Goal: Task Accomplishment & Management: Use online tool/utility

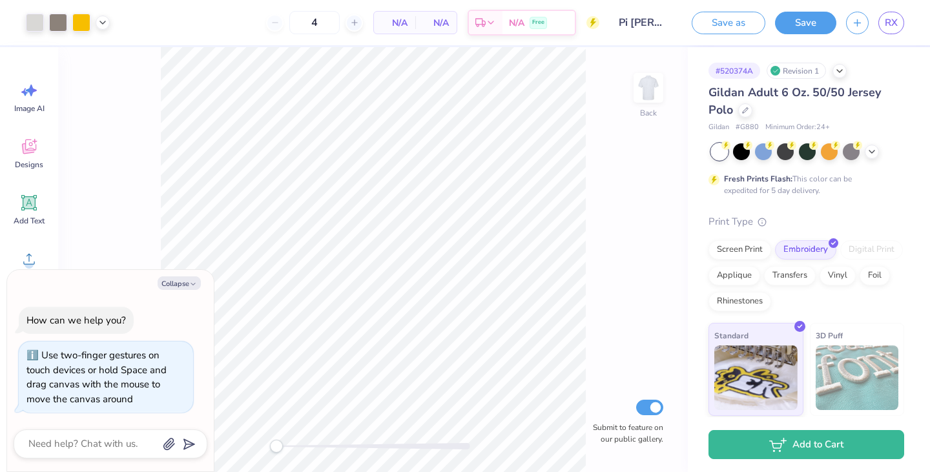
scroll to position [1, 0]
click at [761, 154] on div at bounding box center [763, 149] width 17 height 17
click at [741, 156] on div at bounding box center [741, 149] width 17 height 17
click at [701, 145] on div "# 520374A Revision 1 Gildan Adult 6 Oz. 50/50 Jersey Polo Gildan # G880 Minimum…" at bounding box center [809, 280] width 242 height 468
click at [696, 152] on div "# 520374A Revision 1 Gildan Adult 6 Oz. 50/50 Jersey Polo Gildan # G880 Minimum…" at bounding box center [809, 280] width 242 height 468
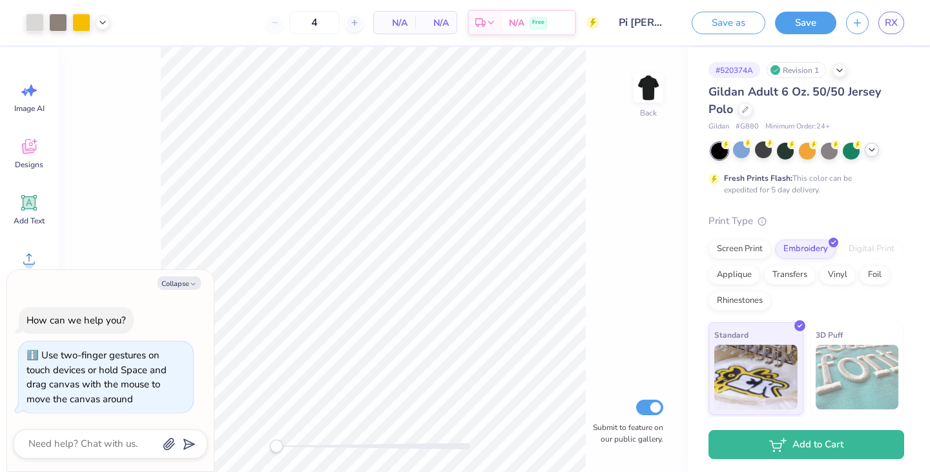
click at [876, 149] on icon at bounding box center [872, 150] width 10 height 10
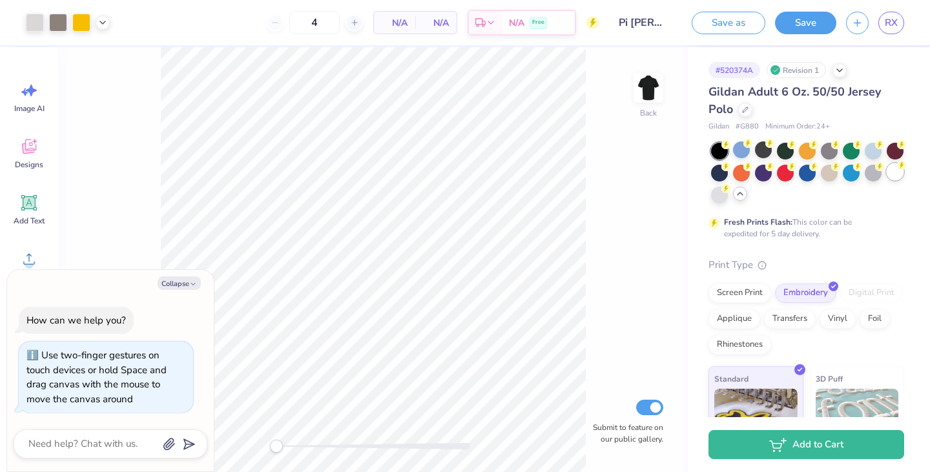
click at [887, 180] on div at bounding box center [895, 171] width 17 height 17
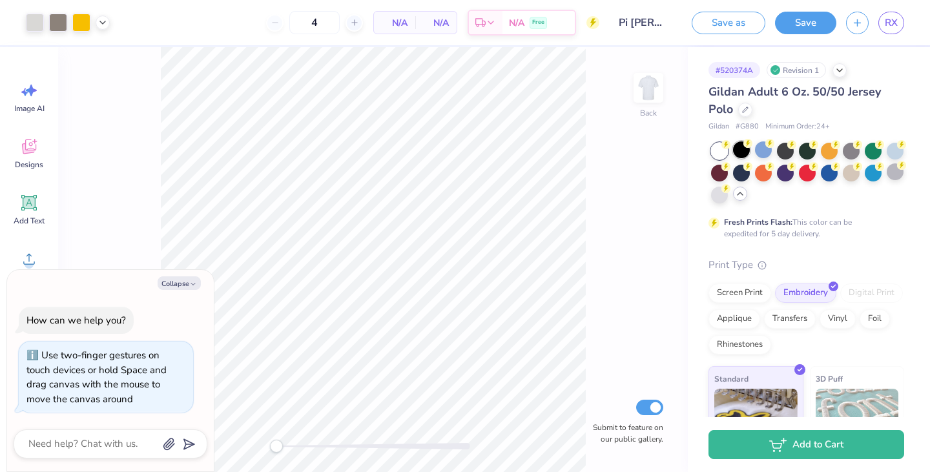
click at [739, 151] on div at bounding box center [741, 149] width 17 height 17
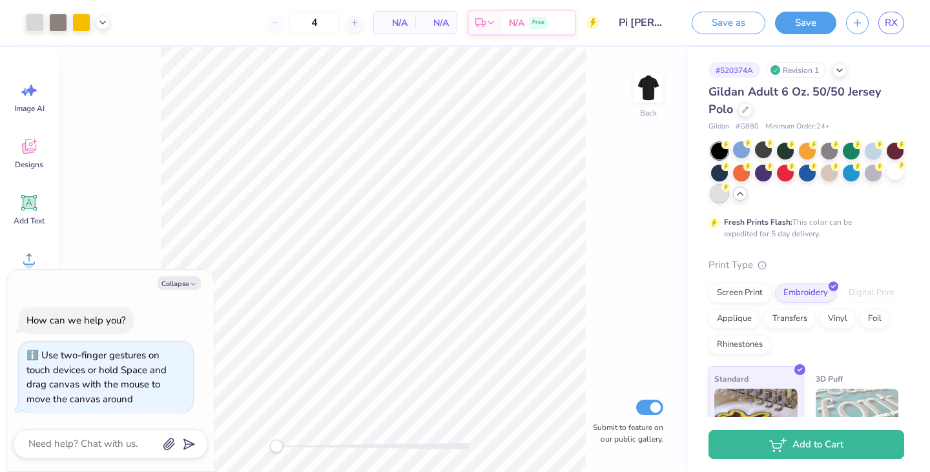
click at [728, 195] on div at bounding box center [719, 193] width 17 height 17
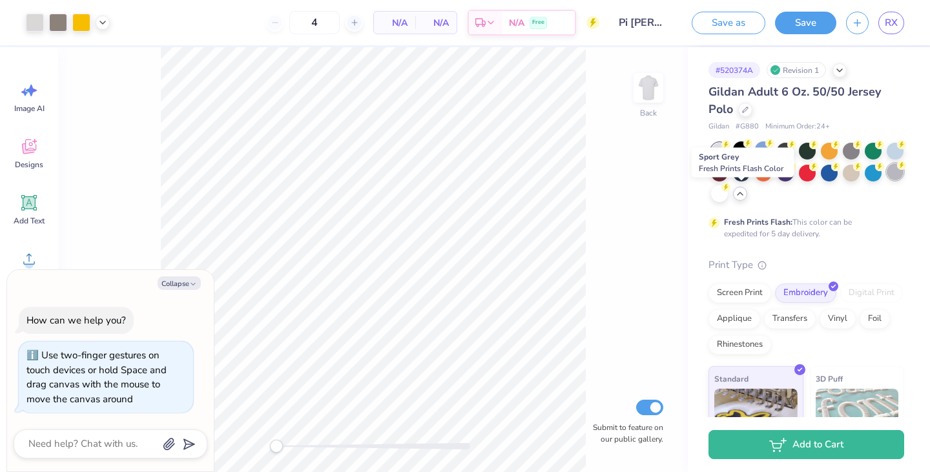
click at [887, 180] on div at bounding box center [895, 171] width 17 height 17
click at [760, 155] on div at bounding box center [763, 149] width 17 height 17
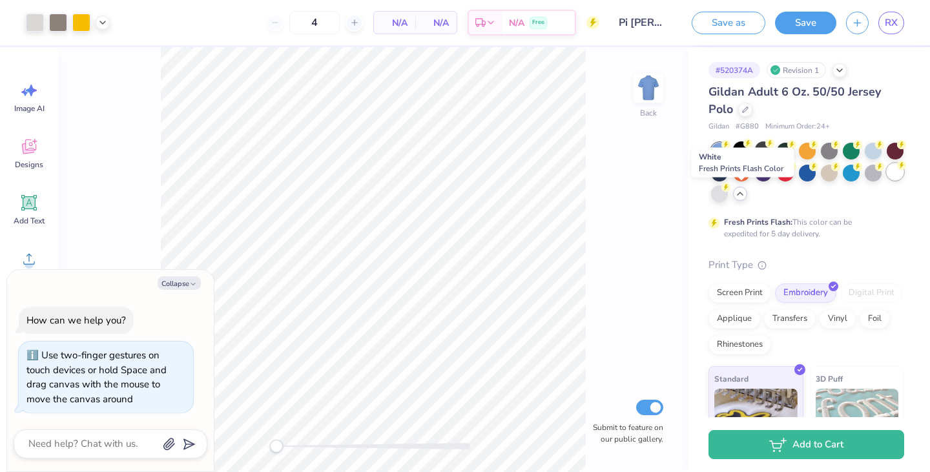
click at [887, 180] on div at bounding box center [895, 171] width 17 height 17
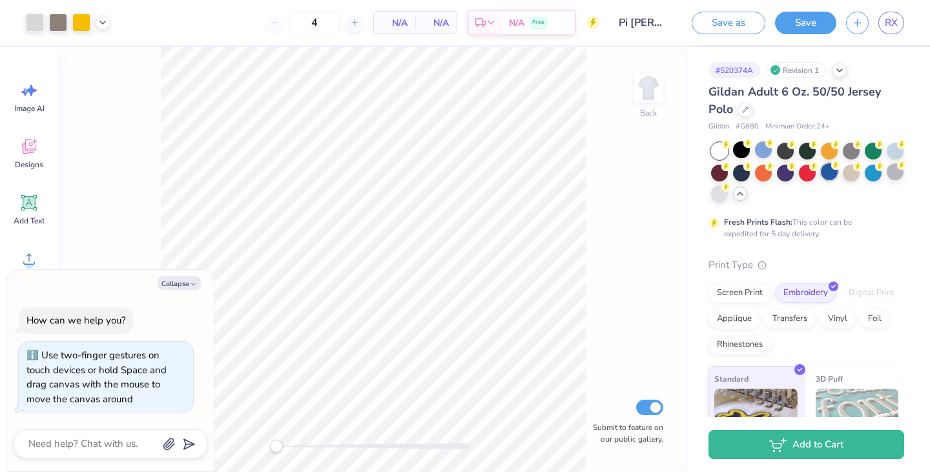
click at [838, 178] on div at bounding box center [829, 171] width 17 height 17
click at [740, 156] on div at bounding box center [741, 149] width 17 height 17
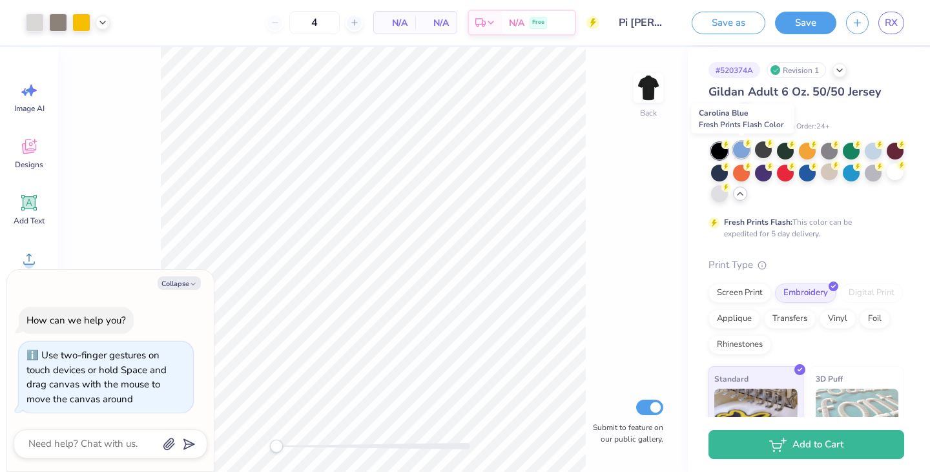
click at [741, 156] on div at bounding box center [741, 149] width 17 height 17
click at [759, 157] on div at bounding box center [763, 149] width 17 height 17
click at [781, 154] on div at bounding box center [785, 149] width 17 height 17
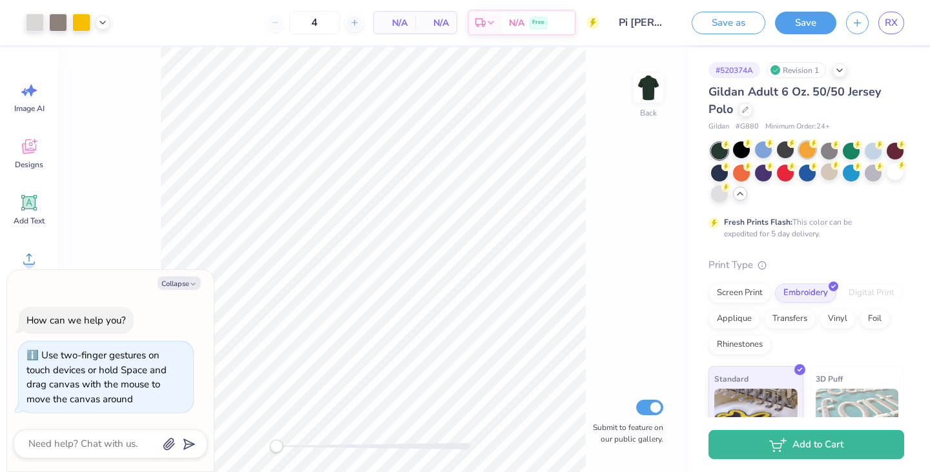
click at [812, 151] on div at bounding box center [807, 149] width 17 height 17
click at [832, 152] on div at bounding box center [829, 149] width 17 height 17
click at [853, 154] on div at bounding box center [851, 149] width 17 height 17
click at [874, 156] on div at bounding box center [873, 149] width 17 height 17
click at [879, 183] on div at bounding box center [807, 173] width 193 height 61
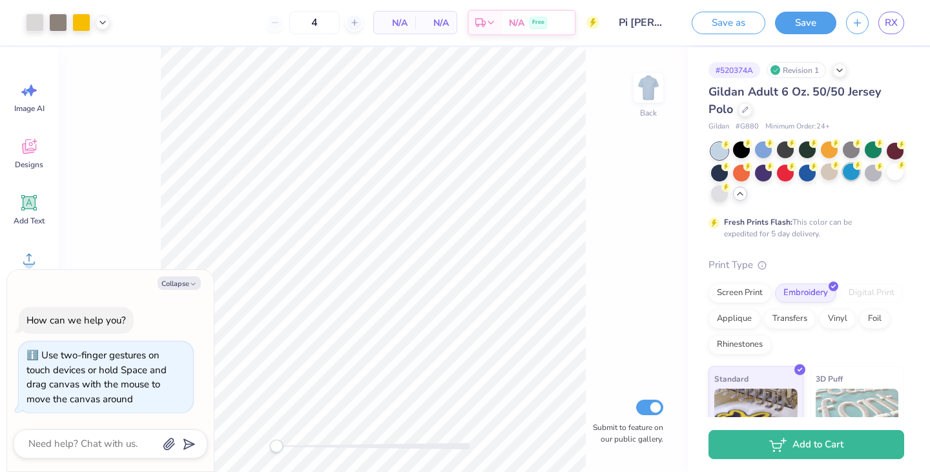
click at [860, 178] on div at bounding box center [851, 171] width 17 height 17
click at [860, 174] on div at bounding box center [851, 171] width 17 height 17
click at [838, 176] on div at bounding box center [829, 171] width 17 height 17
click at [816, 175] on div at bounding box center [807, 171] width 17 height 17
click at [794, 170] on div at bounding box center [785, 171] width 17 height 17
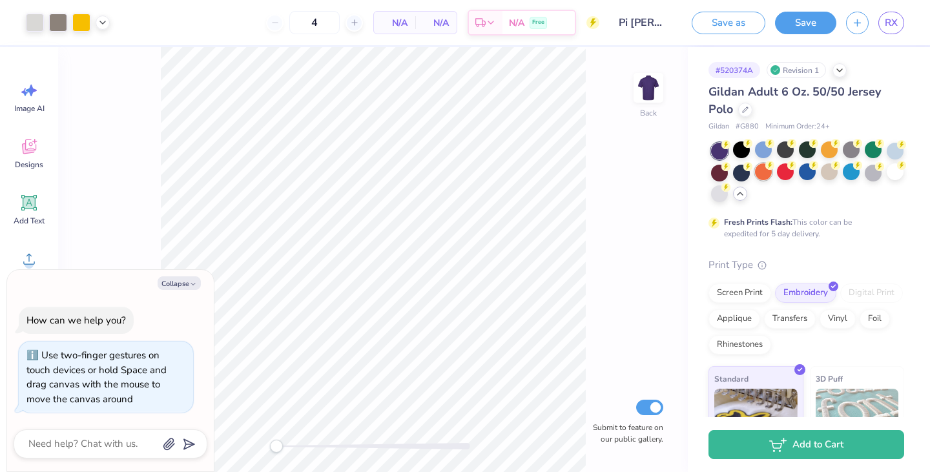
click at [772, 175] on div at bounding box center [763, 171] width 17 height 17
click at [750, 173] on div at bounding box center [741, 171] width 17 height 17
click at [728, 170] on div at bounding box center [719, 171] width 17 height 17
click at [707, 169] on div "# 520374A Revision 1 Gildan Adult 6 Oz. 50/50 Jersey Polo Gildan # G880 Minimum…" at bounding box center [809, 302] width 242 height 512
click at [887, 158] on div at bounding box center [895, 149] width 17 height 17
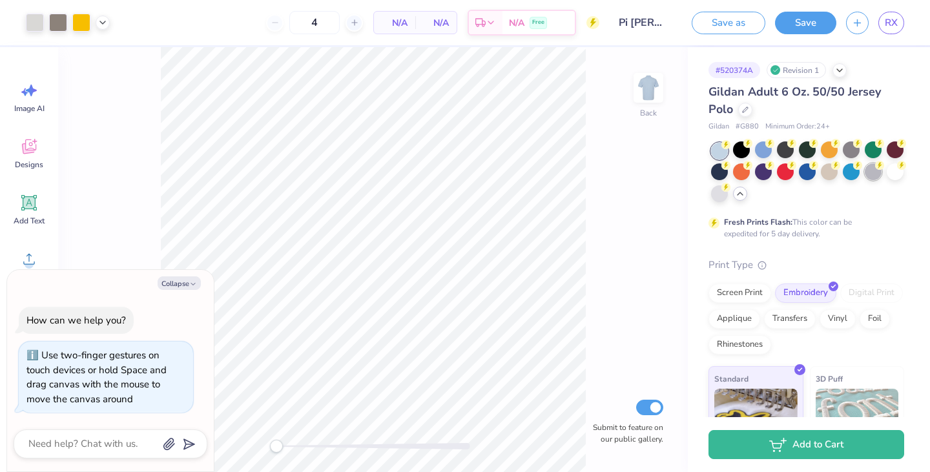
click at [865, 180] on div at bounding box center [873, 171] width 17 height 17
click at [887, 180] on div at bounding box center [895, 171] width 17 height 17
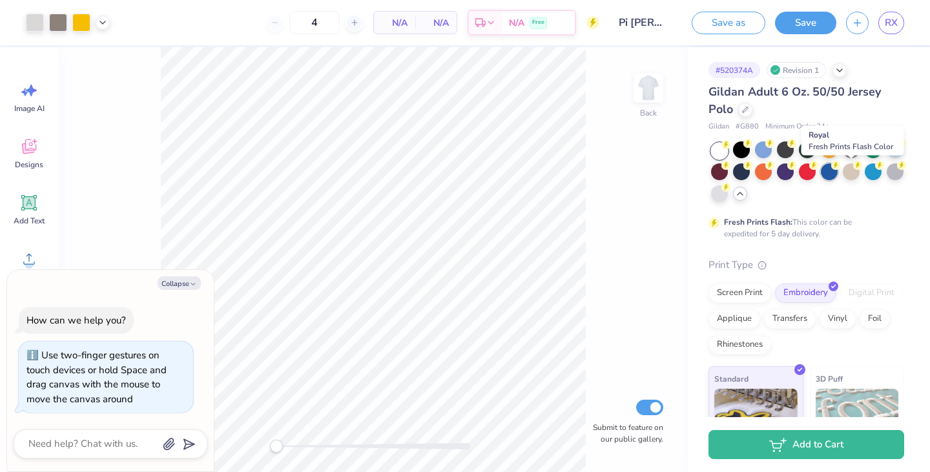
click at [838, 178] on div at bounding box center [829, 171] width 17 height 17
click at [887, 180] on div at bounding box center [895, 171] width 17 height 17
click at [838, 176] on div at bounding box center [829, 171] width 17 height 17
click at [887, 180] on div at bounding box center [895, 171] width 17 height 17
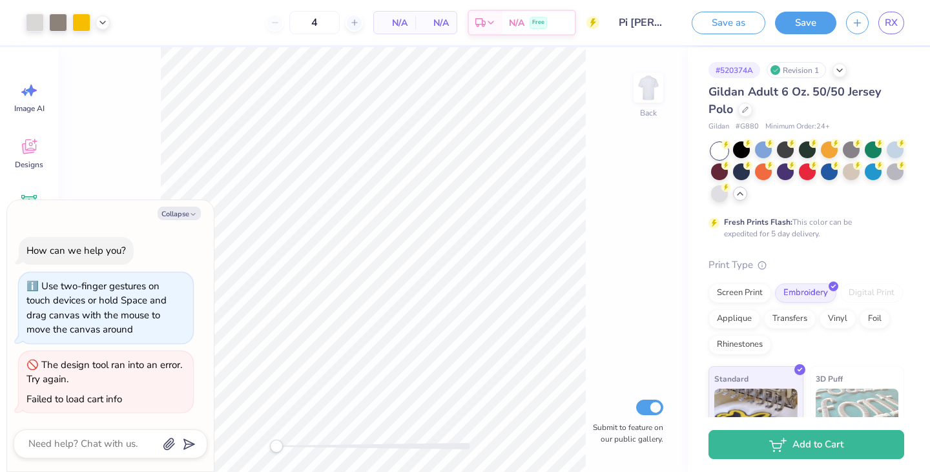
click at [814, 71] on div "Revision 1" at bounding box center [796, 70] width 59 height 16
drag, startPoint x: 856, startPoint y: 177, endPoint x: 900, endPoint y: 198, distance: 48.8
click at [900, 198] on div "# 520374A Revision 1 Gildan Adult 6 Oz. 50/50 Jersey Polo Gildan # G880 Minimum…" at bounding box center [809, 302] width 242 height 512
click at [838, 172] on div at bounding box center [829, 171] width 17 height 17
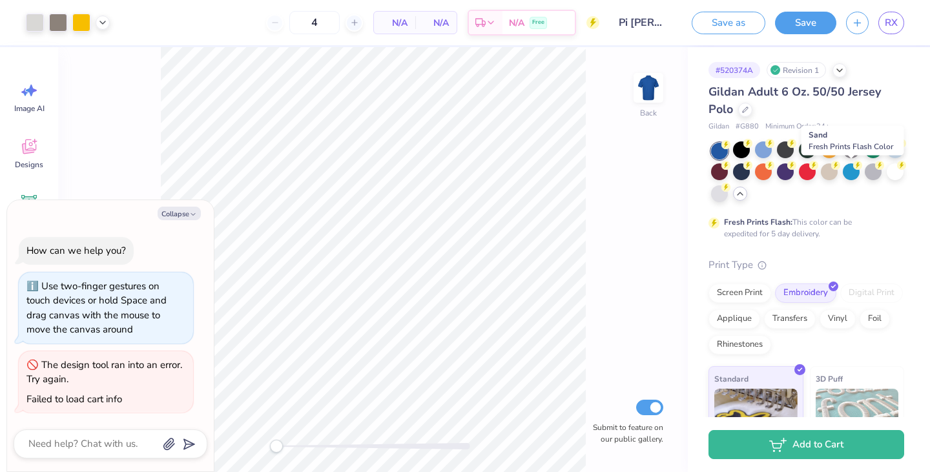
click at [838, 172] on div at bounding box center [829, 171] width 17 height 17
click at [887, 180] on div at bounding box center [895, 171] width 17 height 17
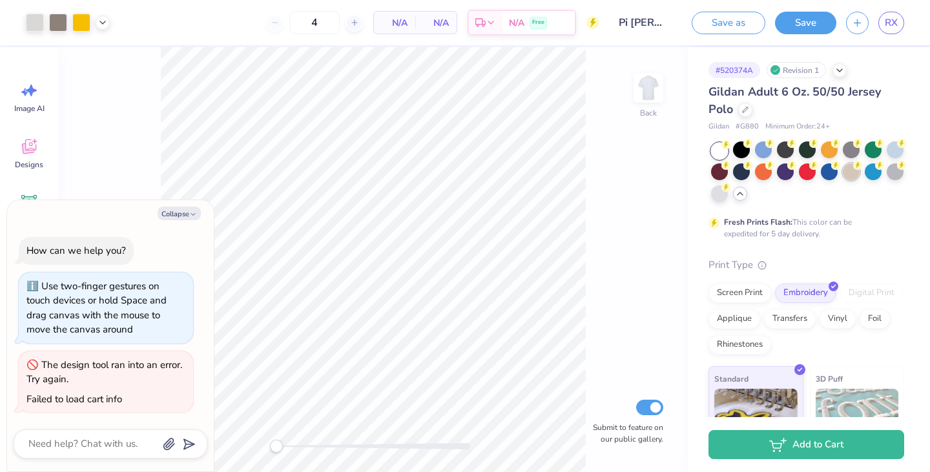
click at [860, 176] on div at bounding box center [851, 171] width 17 height 17
click at [838, 172] on div at bounding box center [829, 171] width 17 height 17
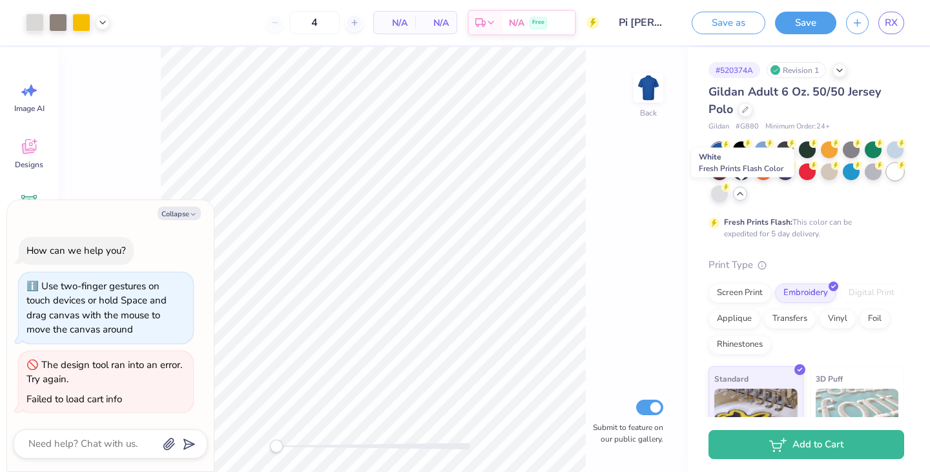
click at [887, 180] on div at bounding box center [895, 171] width 17 height 17
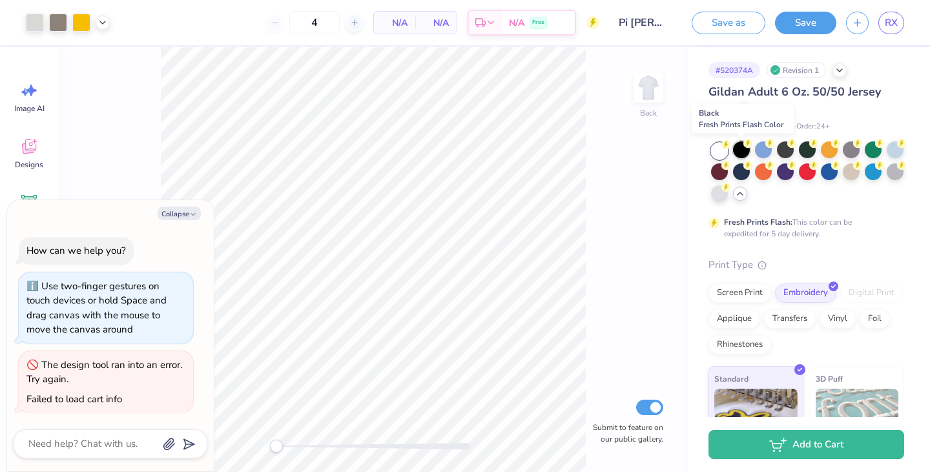
click at [743, 154] on div at bounding box center [741, 149] width 17 height 17
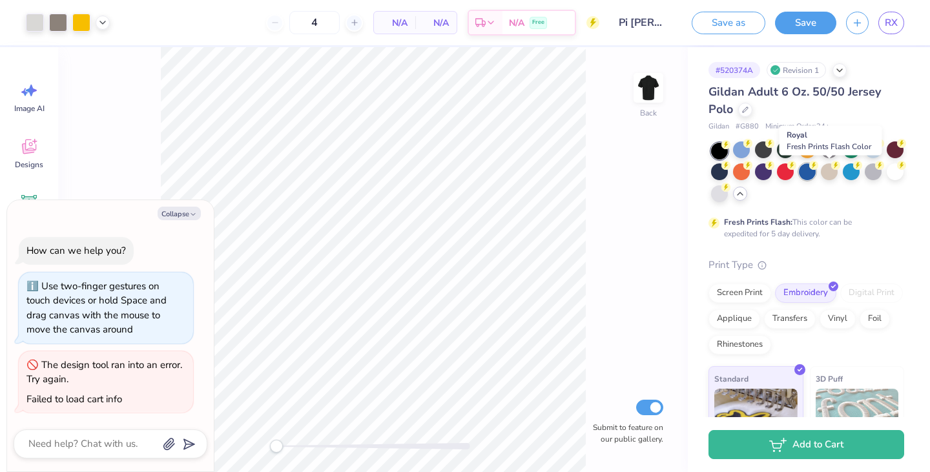
click at [816, 172] on div at bounding box center [807, 171] width 17 height 17
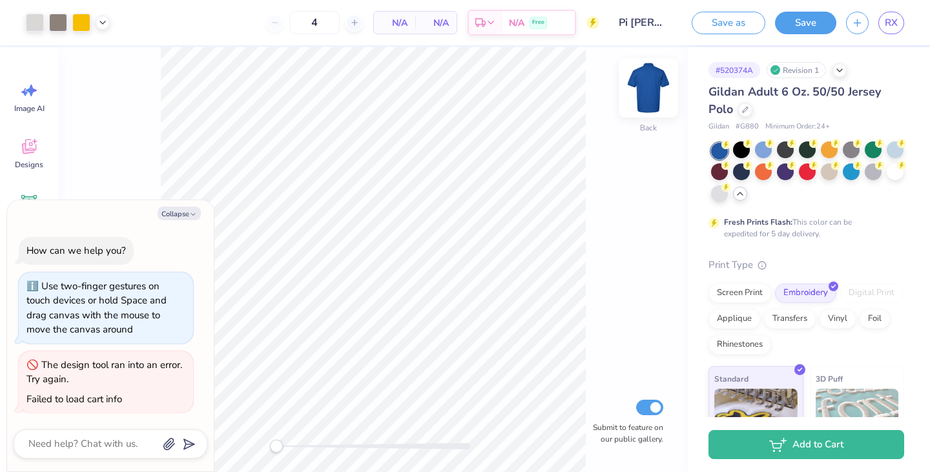
click at [643, 92] on img at bounding box center [649, 88] width 52 height 52
click at [643, 92] on img at bounding box center [648, 88] width 26 height 26
click at [906, 212] on div "# 520374A Revision 1 Gildan Adult 6 Oz. 50/50 Jersey Polo Gildan # G880 Minimum…" at bounding box center [809, 302] width 242 height 512
click at [858, 16] on icon "button" at bounding box center [857, 20] width 11 height 11
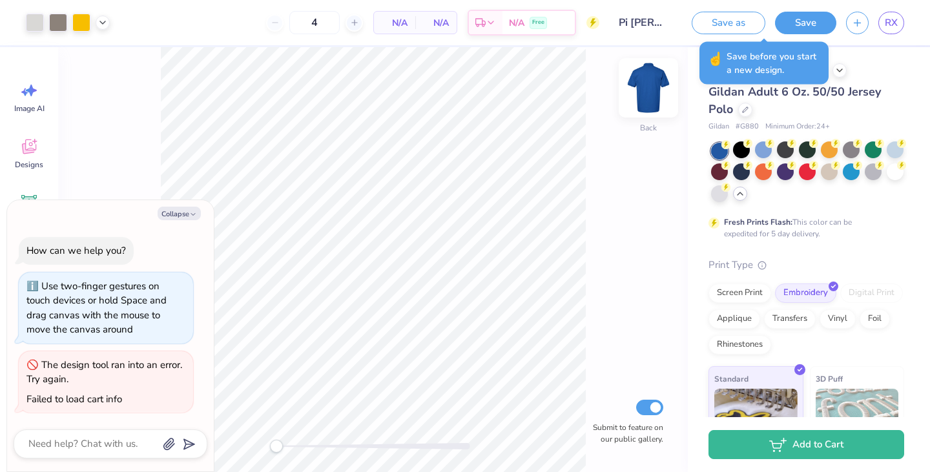
click at [663, 88] on img at bounding box center [649, 88] width 52 height 52
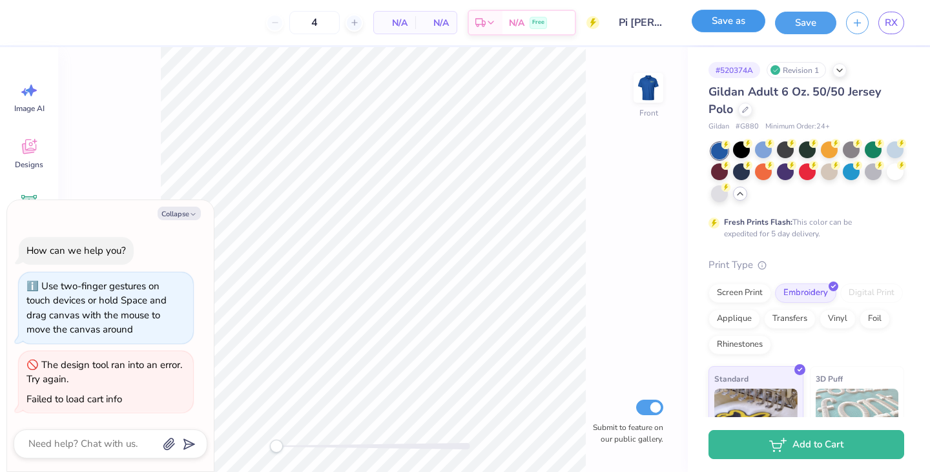
click at [734, 21] on button "Save as" at bounding box center [729, 21] width 74 height 23
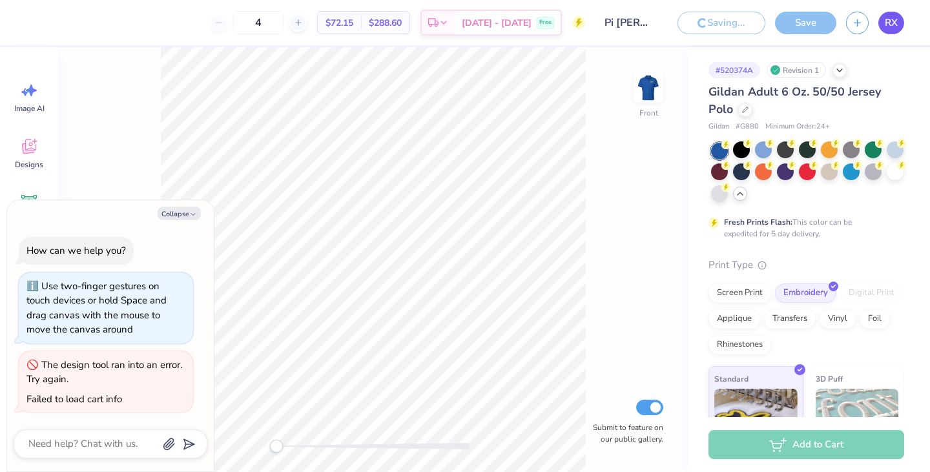
click at [900, 21] on link "RX" at bounding box center [891, 23] width 26 height 23
click at [644, 83] on img at bounding box center [649, 88] width 52 height 52
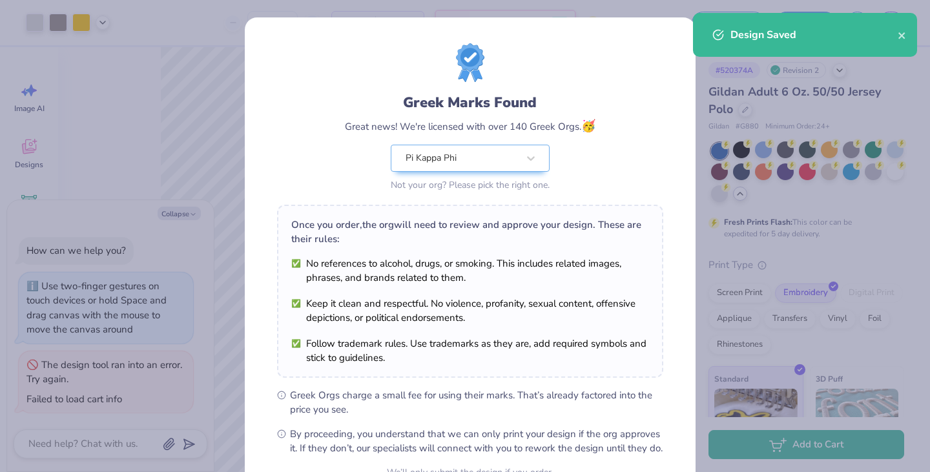
click at [744, 67] on div "Design Saved" at bounding box center [804, 39] width 229 height 59
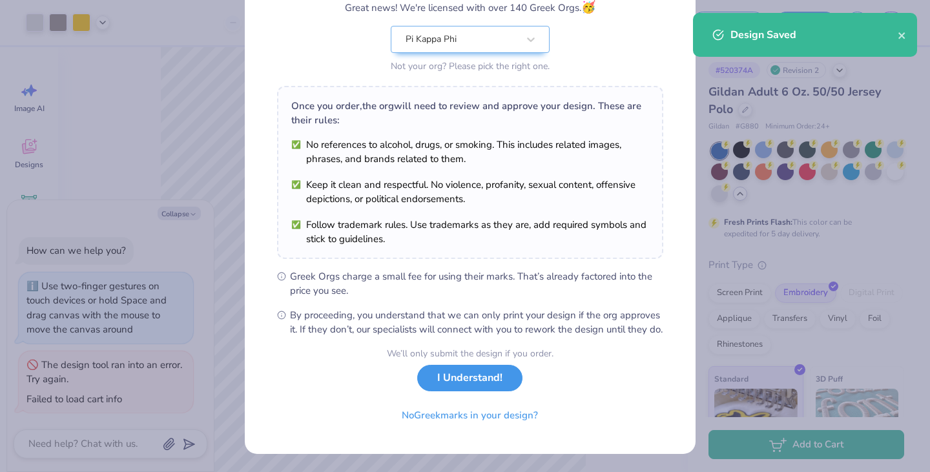
click at [484, 382] on button "I Understand!" at bounding box center [469, 378] width 105 height 26
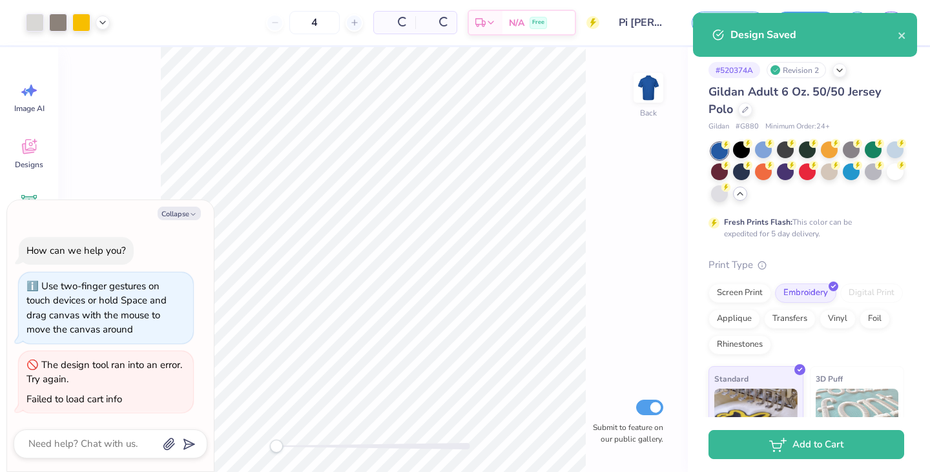
scroll to position [0, 0]
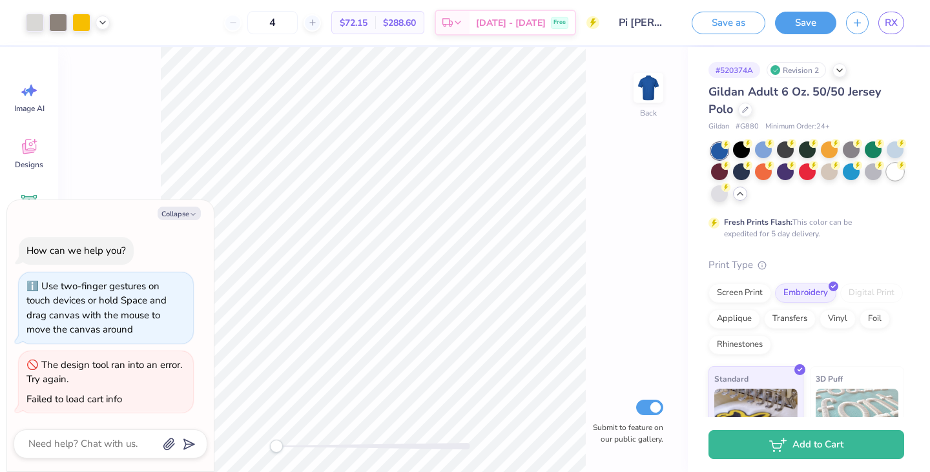
click at [887, 180] on div at bounding box center [895, 171] width 17 height 17
click at [736, 154] on div at bounding box center [741, 149] width 17 height 17
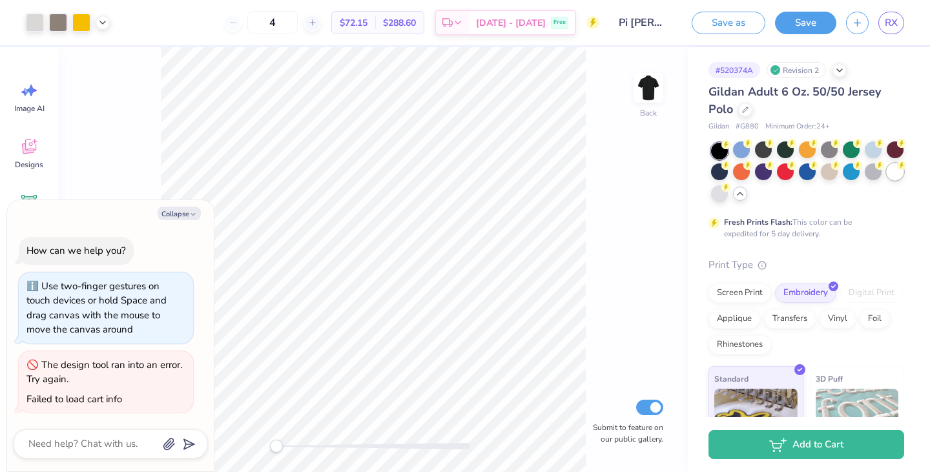
click at [887, 180] on div at bounding box center [895, 171] width 17 height 17
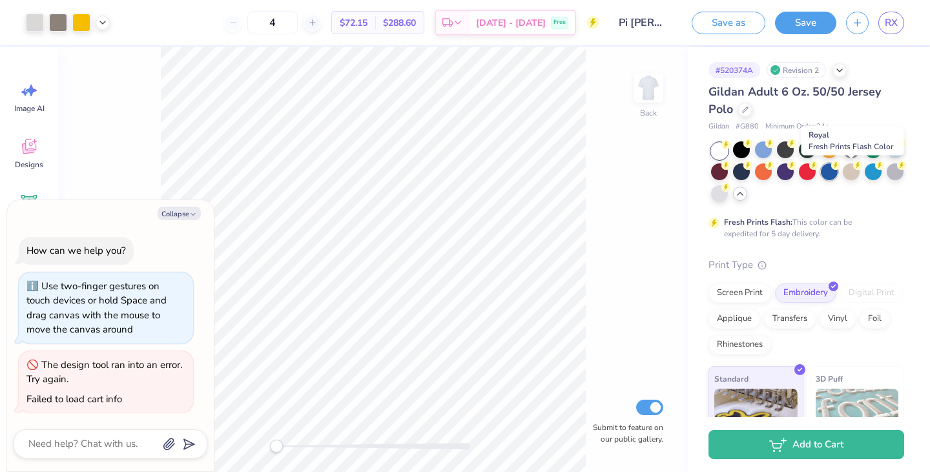
click at [838, 172] on div at bounding box center [829, 171] width 17 height 17
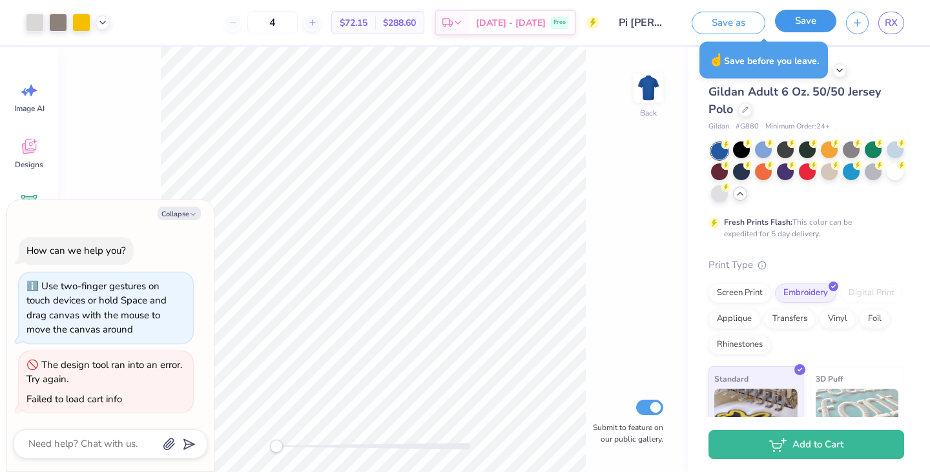
click at [795, 26] on button "Save" at bounding box center [805, 21] width 61 height 23
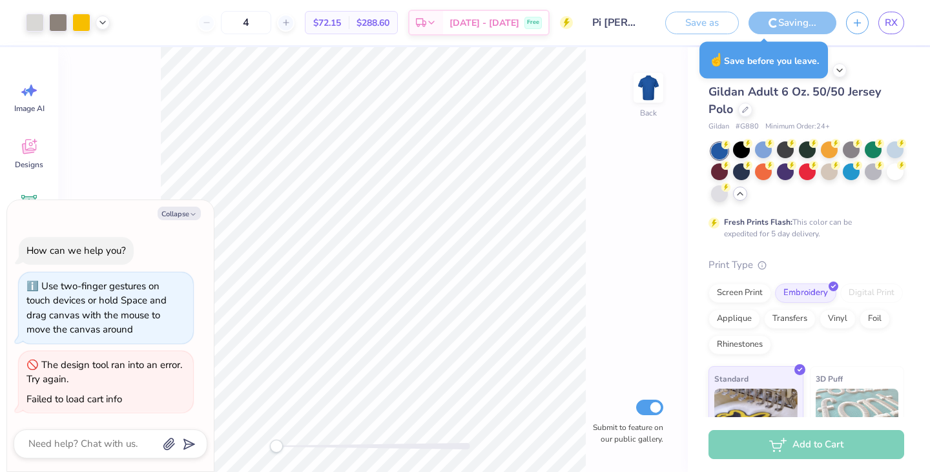
type textarea "x"
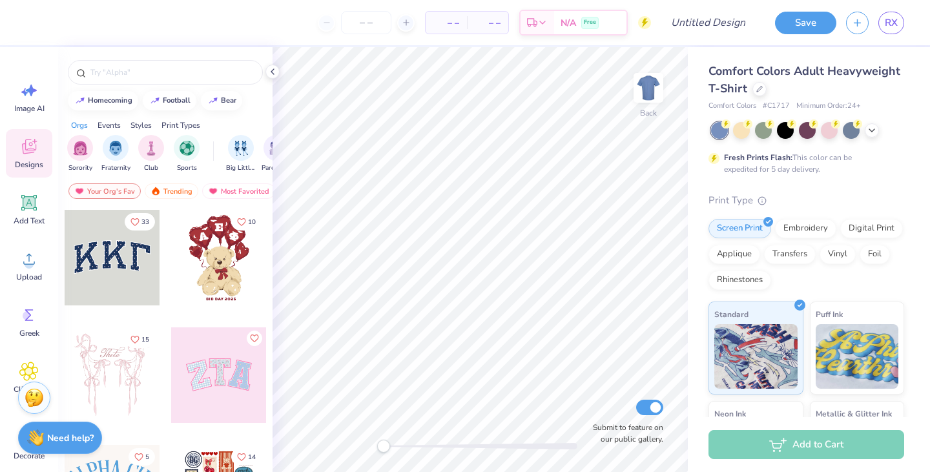
click at [28, 158] on div "Designs" at bounding box center [29, 153] width 46 height 48
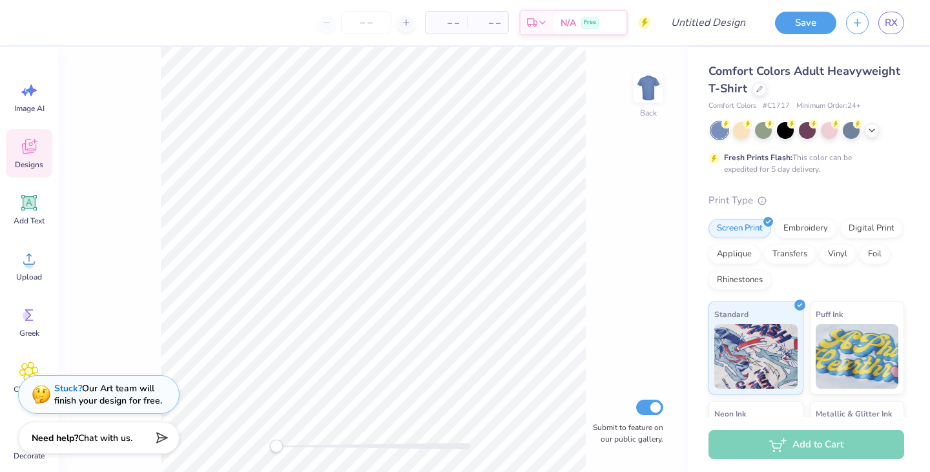
click at [28, 158] on div "Designs" at bounding box center [29, 153] width 46 height 48
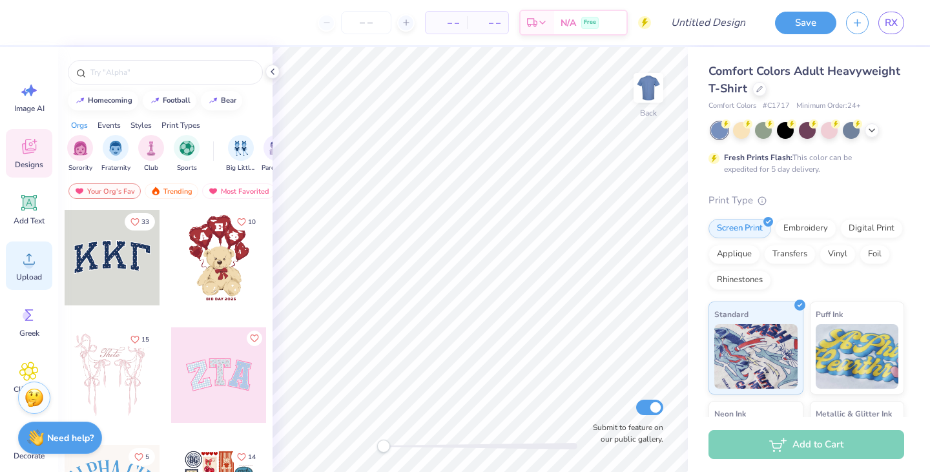
click at [36, 271] on div "Upload" at bounding box center [29, 266] width 46 height 48
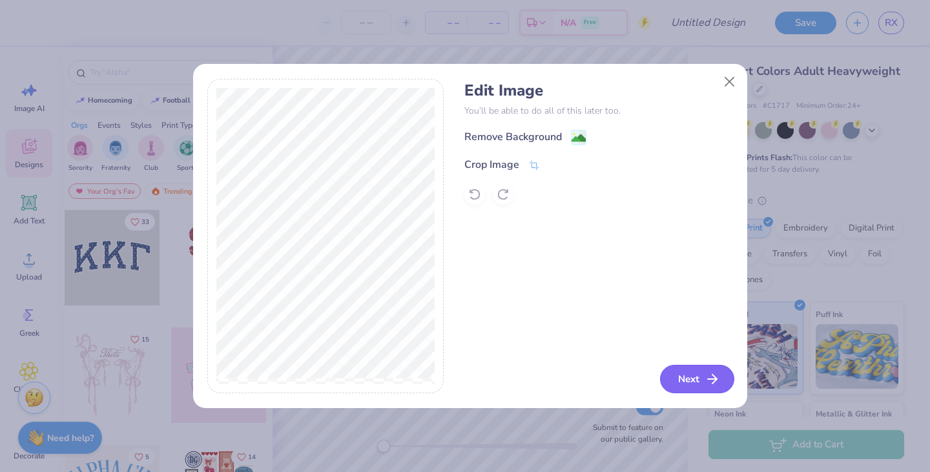
click at [692, 375] on button "Next" at bounding box center [697, 379] width 74 height 28
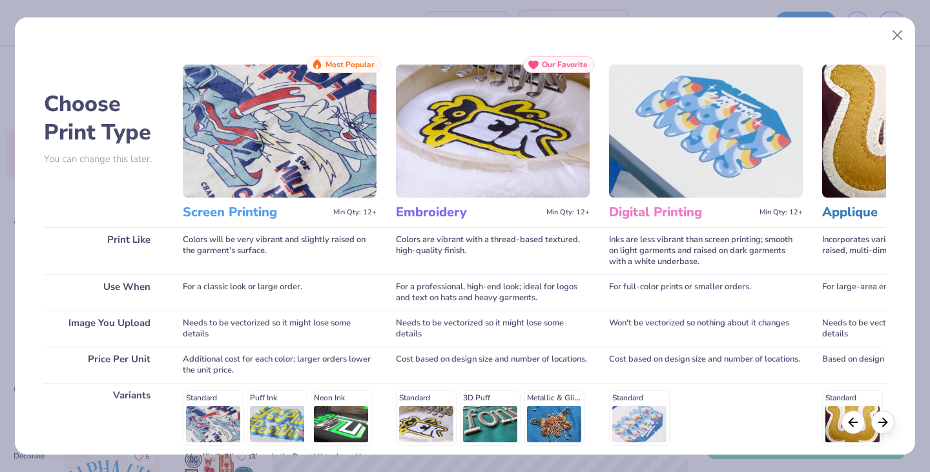
scroll to position [172, 0]
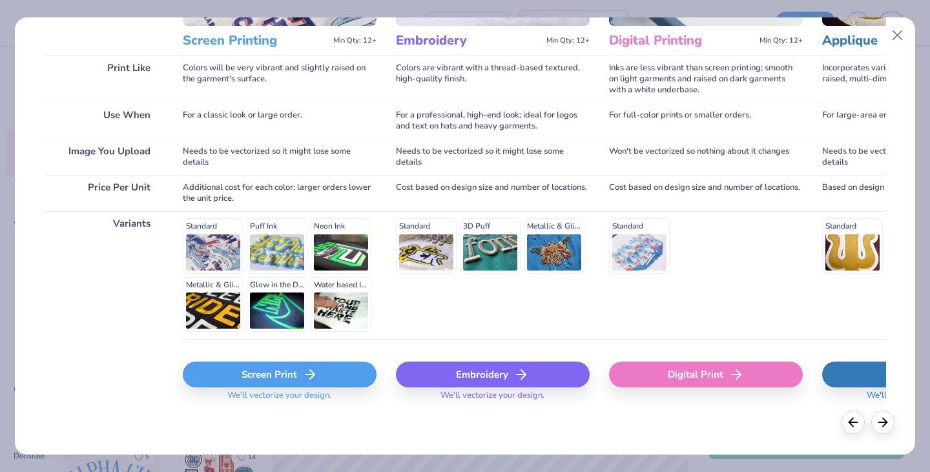
click at [461, 378] on div "Embroidery" at bounding box center [493, 375] width 194 height 26
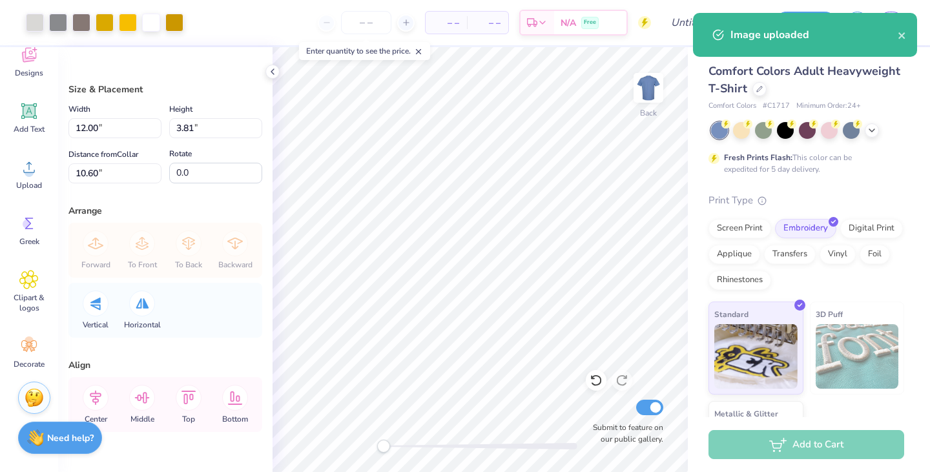
scroll to position [94, 0]
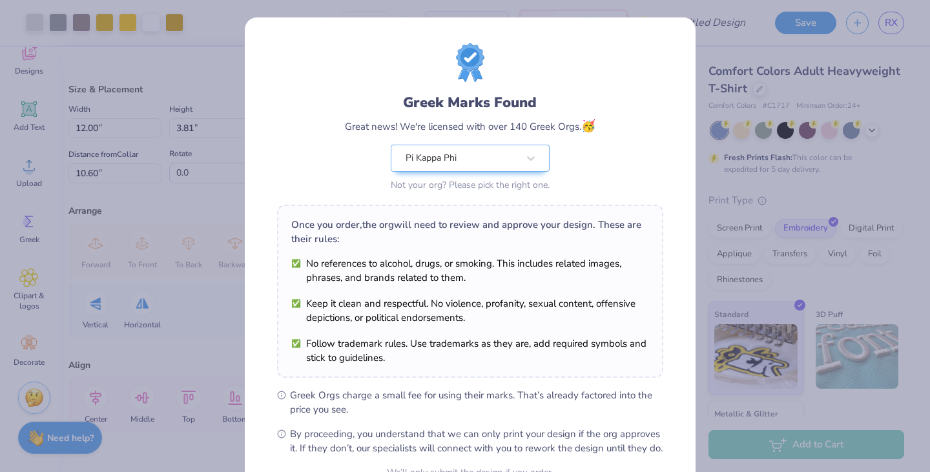
click at [246, 192] on div "Greek Marks Found Great news! We're licensed with over 140 Greek Orgs. 🥳 Pi Kap…" at bounding box center [470, 294] width 451 height 555
click at [121, 211] on div "Greek Marks Found Great news! We're licensed with over 140 Greek Orgs. 🥳 Pi Kap…" at bounding box center [465, 236] width 930 height 472
click at [121, 209] on div "Greek Marks Found Great news! We're licensed with over 140 Greek Orgs. 🥳 Pi Kap…" at bounding box center [465, 236] width 930 height 472
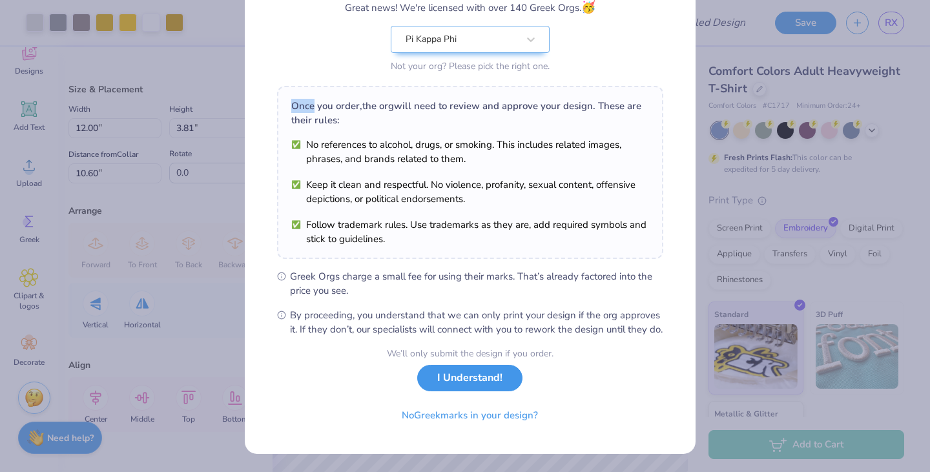
click at [451, 380] on button "I Understand!" at bounding box center [469, 378] width 105 height 26
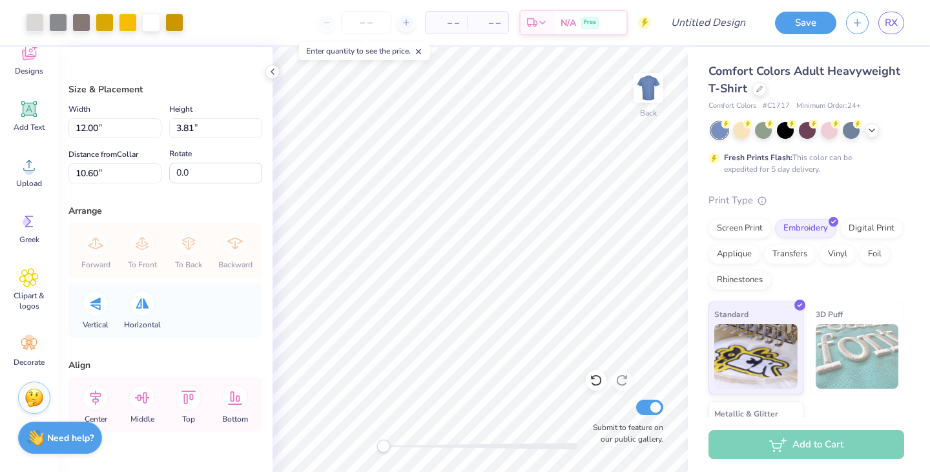
click at [797, 83] on span "Comfort Colors Adult Heavyweight T-Shirt" at bounding box center [804, 79] width 192 height 33
click at [843, 90] on div "Comfort Colors Adult Heavyweight T-Shirt" at bounding box center [806, 80] width 196 height 35
click at [763, 90] on icon at bounding box center [759, 88] width 6 height 6
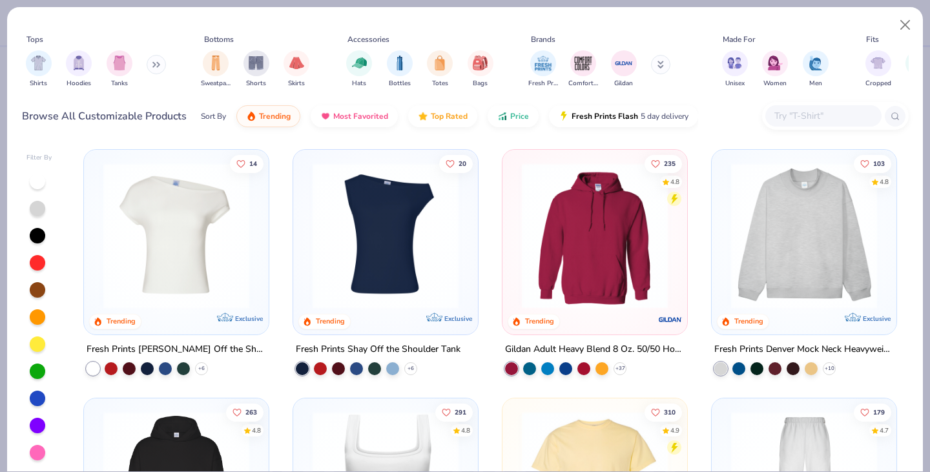
click at [786, 116] on input "text" at bounding box center [822, 115] width 99 height 15
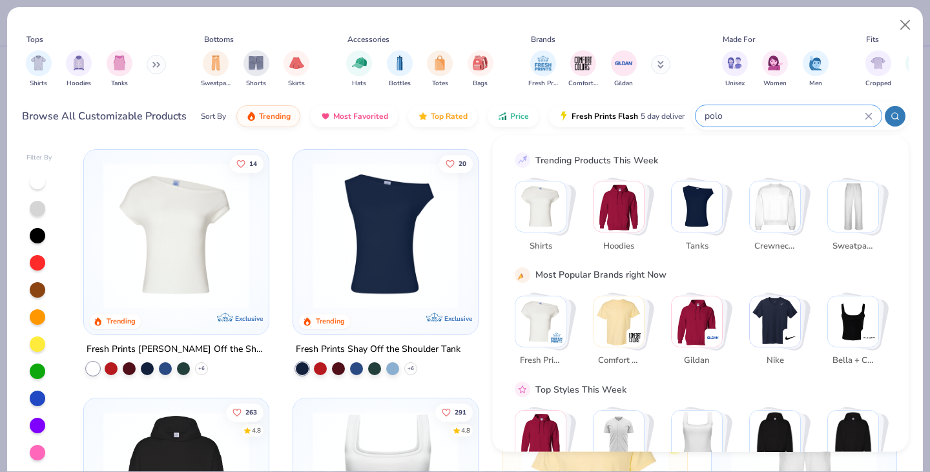
type input "polo"
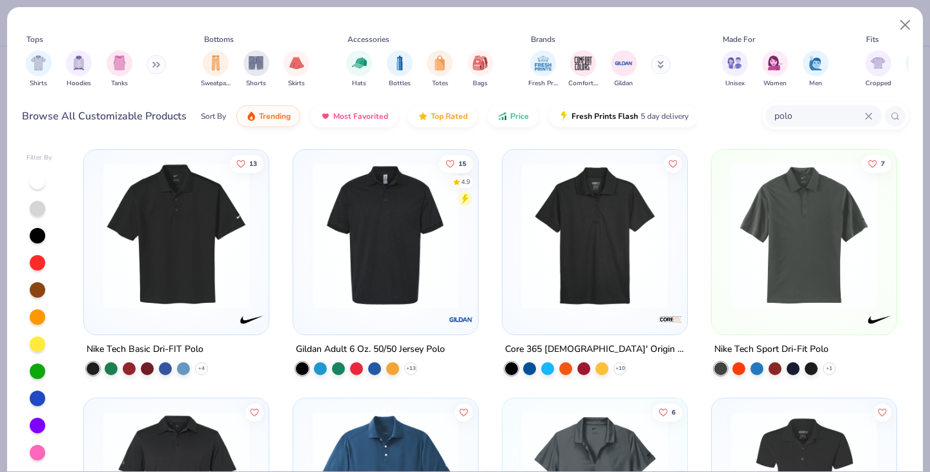
click at [169, 259] on img at bounding box center [176, 236] width 159 height 146
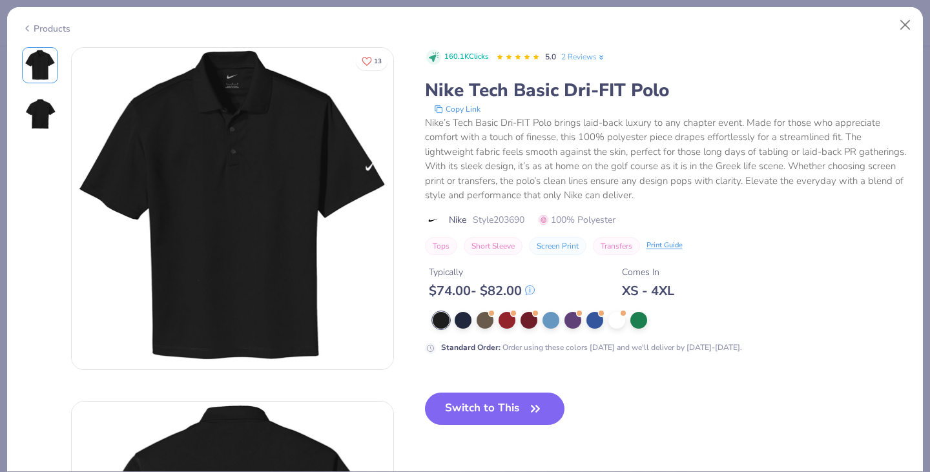
click at [26, 31] on icon at bounding box center [27, 28] width 10 height 15
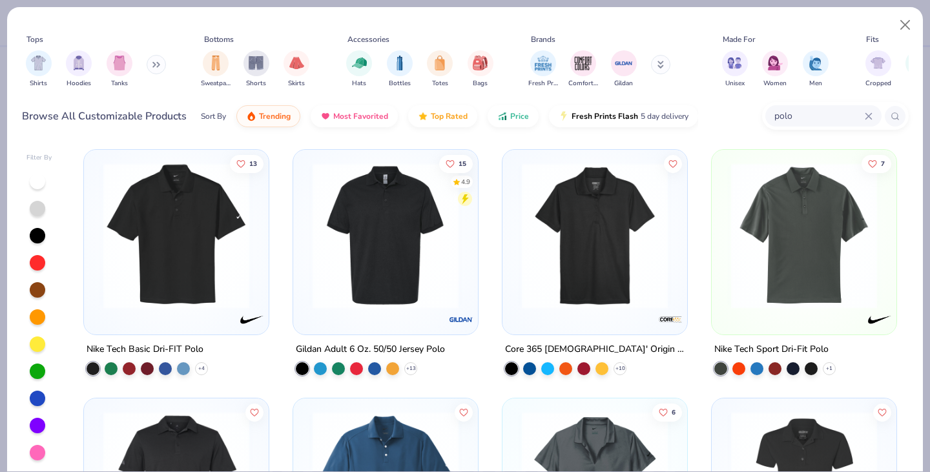
click at [371, 210] on img at bounding box center [385, 236] width 159 height 146
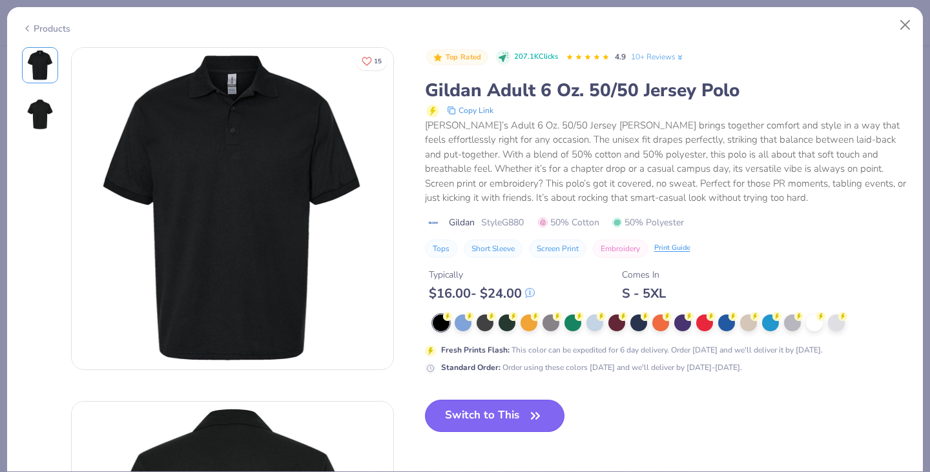
click at [506, 422] on button "Switch to This" at bounding box center [495, 416] width 140 height 32
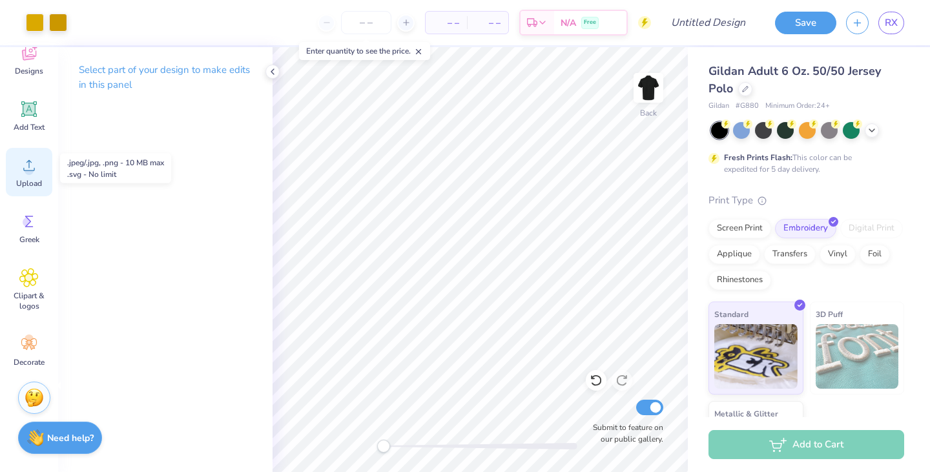
click at [28, 158] on icon at bounding box center [28, 165] width 19 height 19
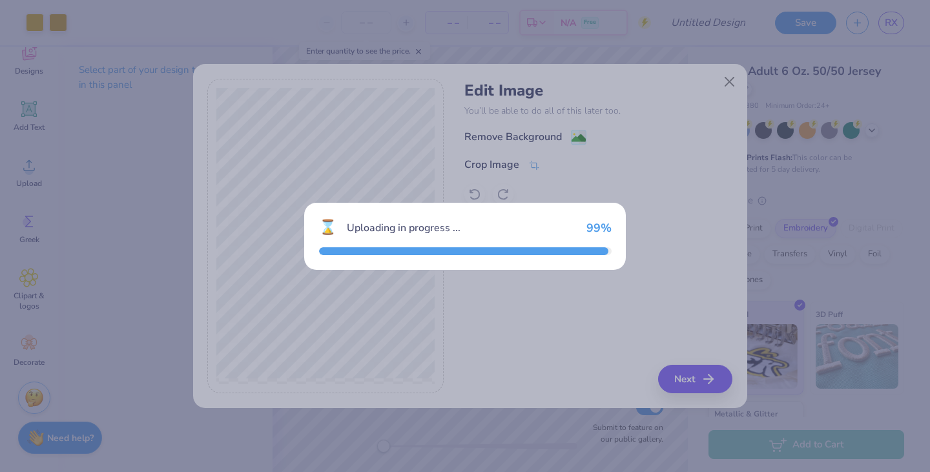
drag, startPoint x: 28, startPoint y: 158, endPoint x: 491, endPoint y: 244, distance: 471.1
click at [491, 244] on div "⌛ Uploading in progress ... 99 %" at bounding box center [465, 236] width 322 height 67
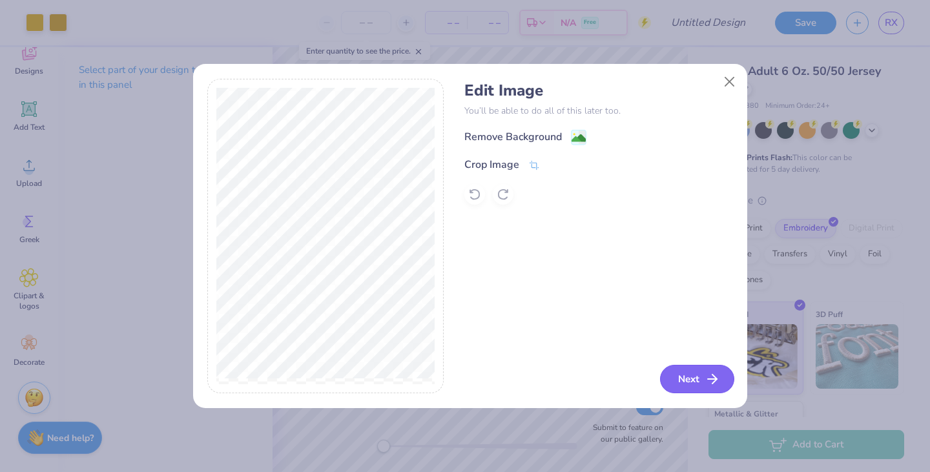
click at [703, 374] on button "Next" at bounding box center [697, 379] width 74 height 28
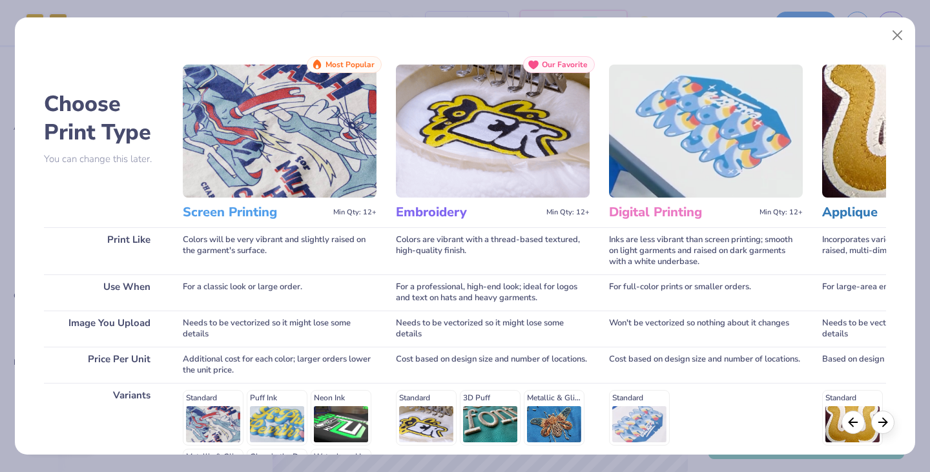
scroll to position [172, 0]
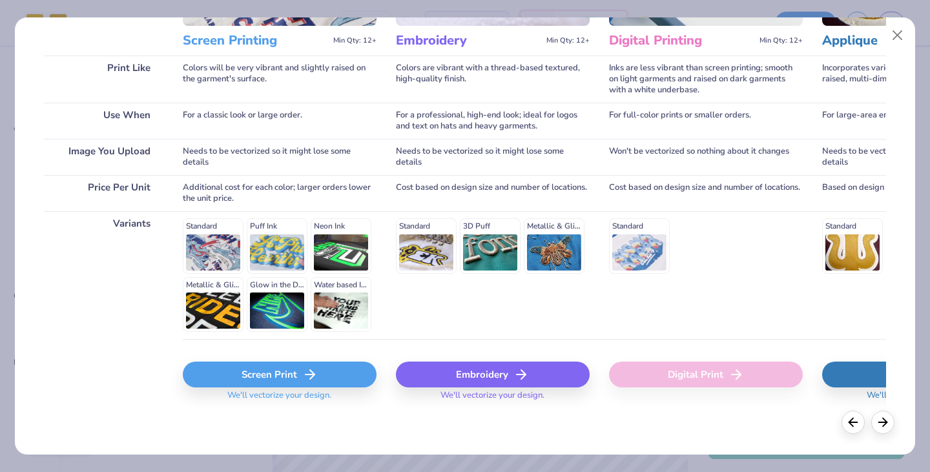
click at [491, 371] on div "Embroidery" at bounding box center [493, 375] width 194 height 26
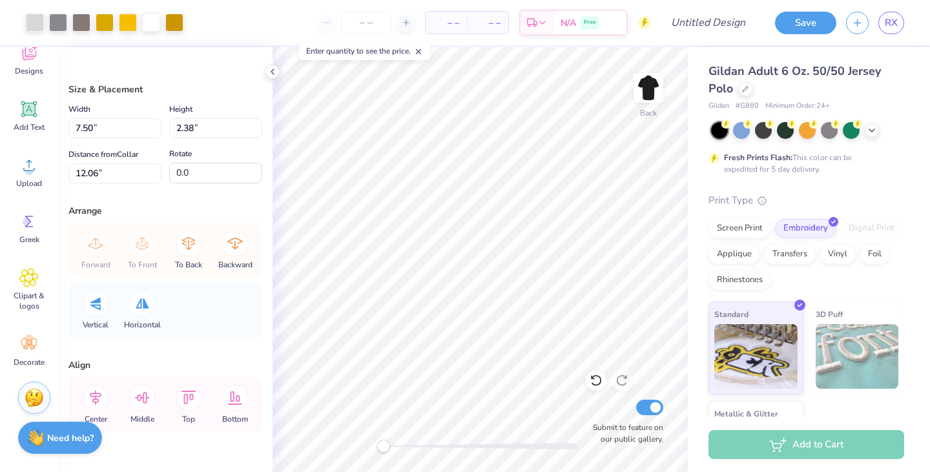
type input "3.79"
type input "1.20"
type input "5.73"
type input "1.82"
type input "3.37"
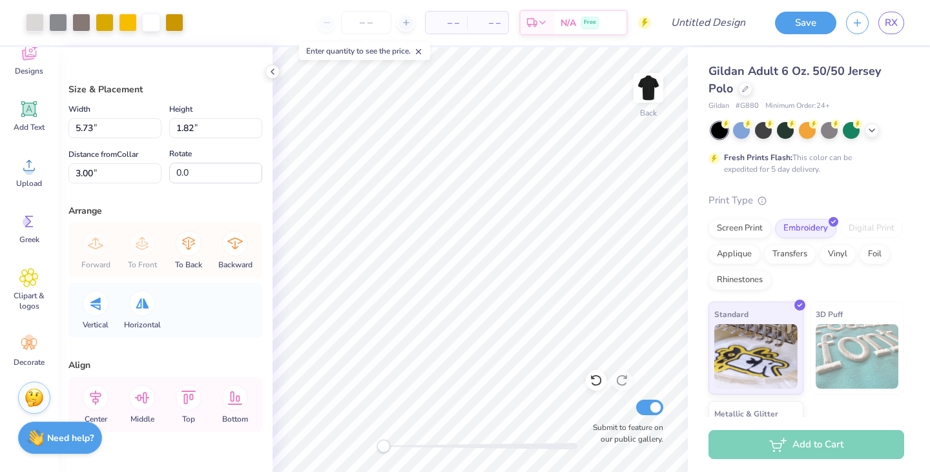
type input "4.01"
type input "1.27"
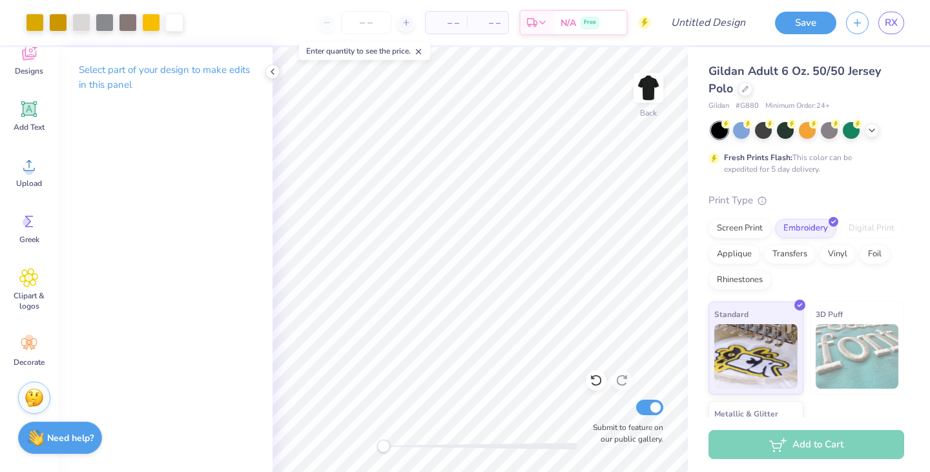
click at [865, 124] on div at bounding box center [807, 130] width 193 height 17
click at [872, 126] on icon at bounding box center [872, 129] width 10 height 10
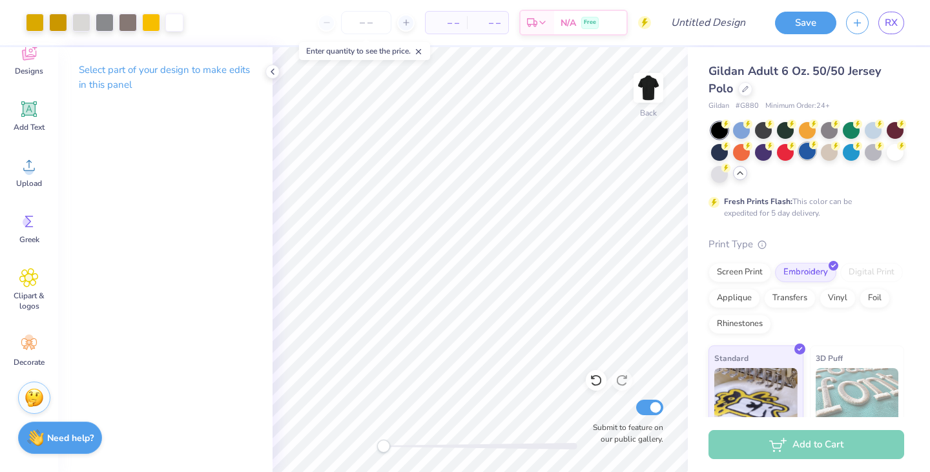
click at [816, 157] on div at bounding box center [807, 151] width 17 height 17
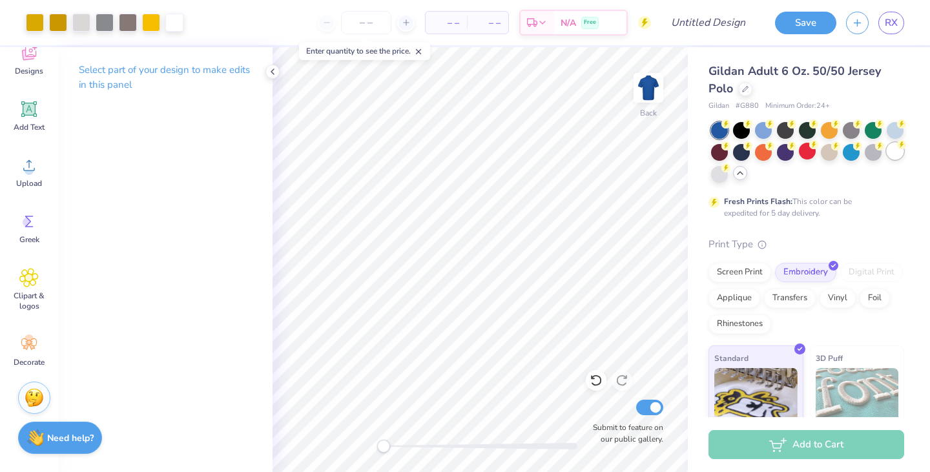
click at [887, 160] on div at bounding box center [895, 151] width 17 height 17
click at [745, 135] on div at bounding box center [741, 129] width 17 height 17
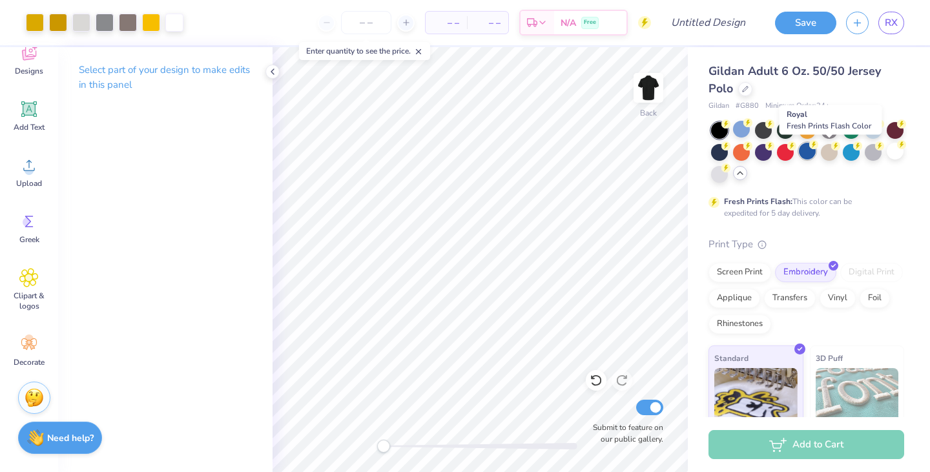
click at [816, 149] on div at bounding box center [807, 151] width 17 height 17
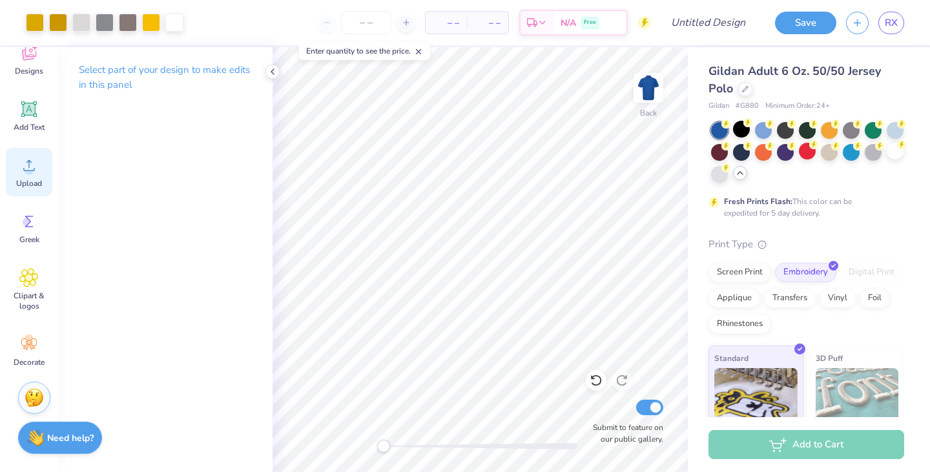
click at [36, 181] on span "Upload" at bounding box center [29, 183] width 26 height 10
click at [276, 72] on icon at bounding box center [272, 72] width 10 height 10
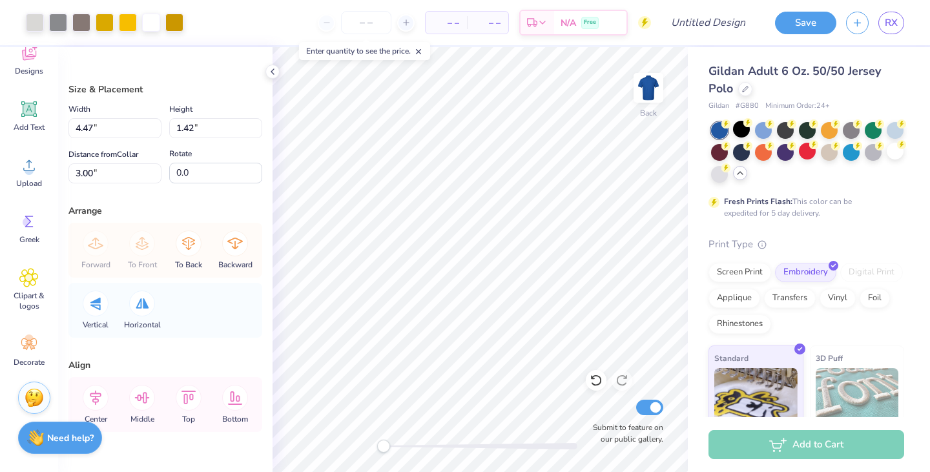
type input "4.47"
type input "1.42"
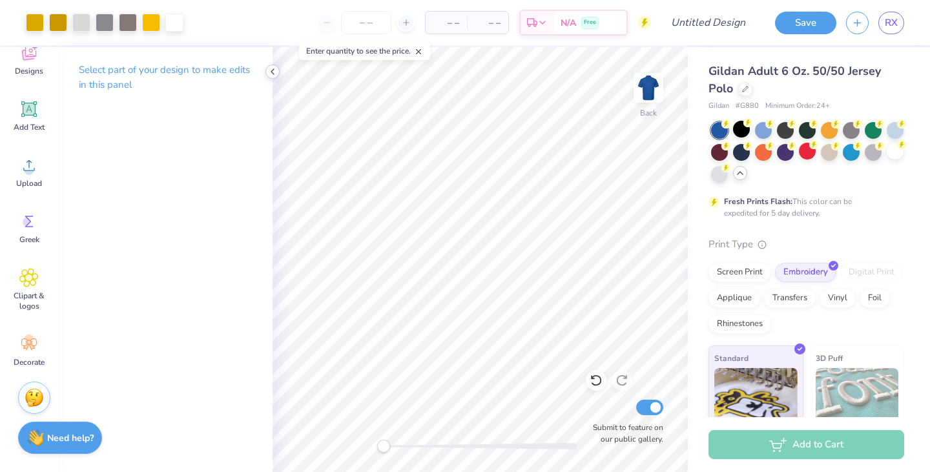
click at [273, 74] on icon at bounding box center [272, 72] width 10 height 10
click at [789, 23] on button "Save" at bounding box center [805, 21] width 61 height 23
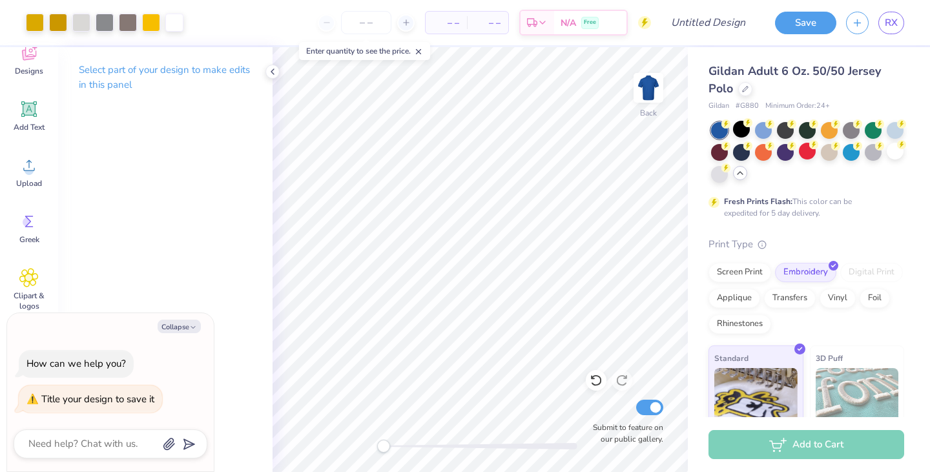
click at [843, 27] on div "Save RX" at bounding box center [847, 22] width 165 height 45
click at [824, 23] on button "Save" at bounding box center [805, 21] width 61 height 23
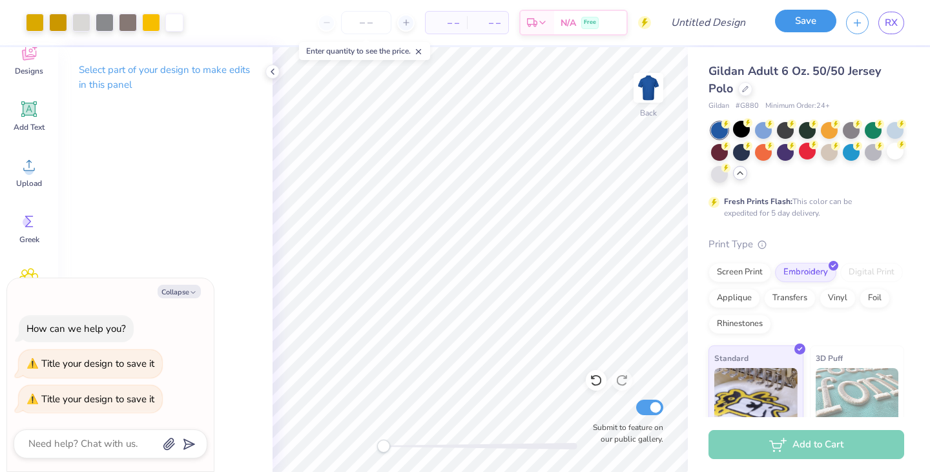
click at [824, 23] on button "Save" at bounding box center [805, 21] width 61 height 23
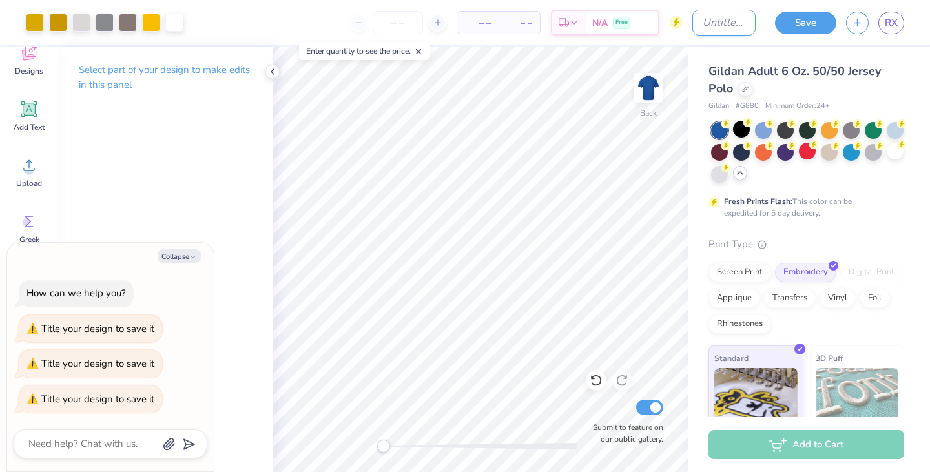
type textarea "x"
click at [696, 34] on input "Design Title" at bounding box center [723, 23] width 63 height 26
type input "p"
type textarea "x"
type input "po"
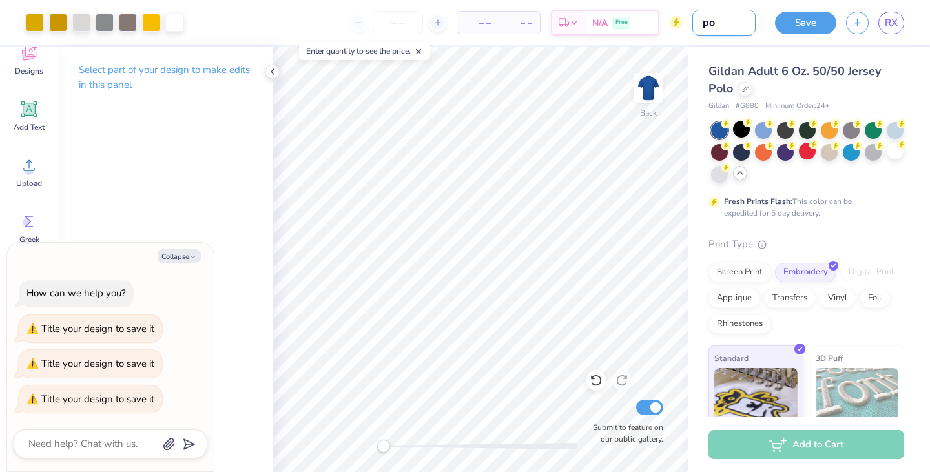
type textarea "x"
type input "pol"
type textarea "x"
type input "polo"
type textarea "x"
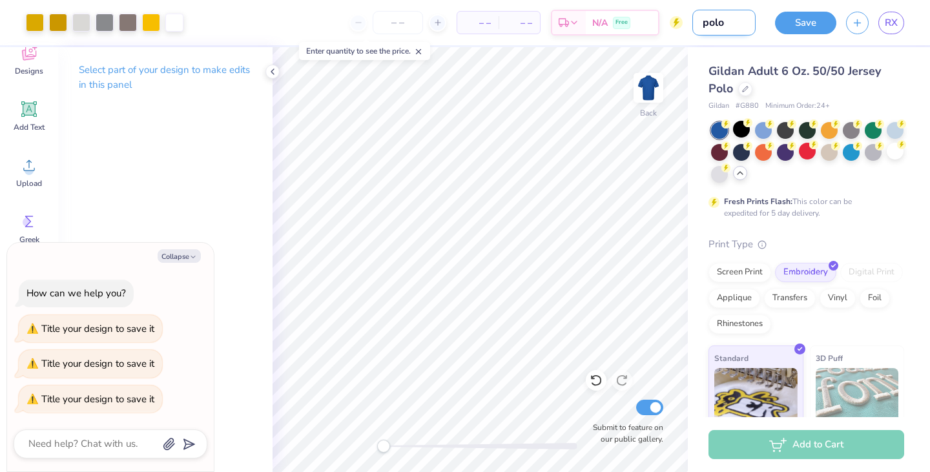
type input "polo"
type textarea "x"
type input "polo w"
type textarea "x"
type input "polo w/"
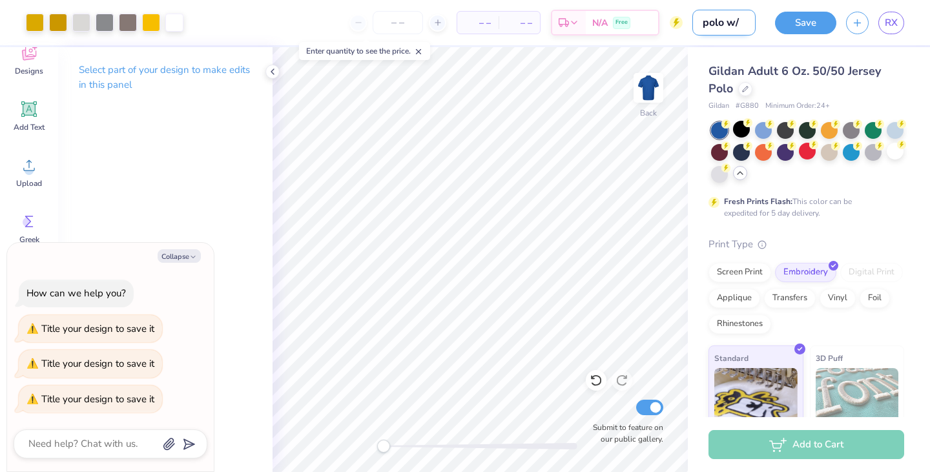
type textarea "x"
type input "polo w/"
type textarea "x"
type input "polo w/ w"
type textarea "x"
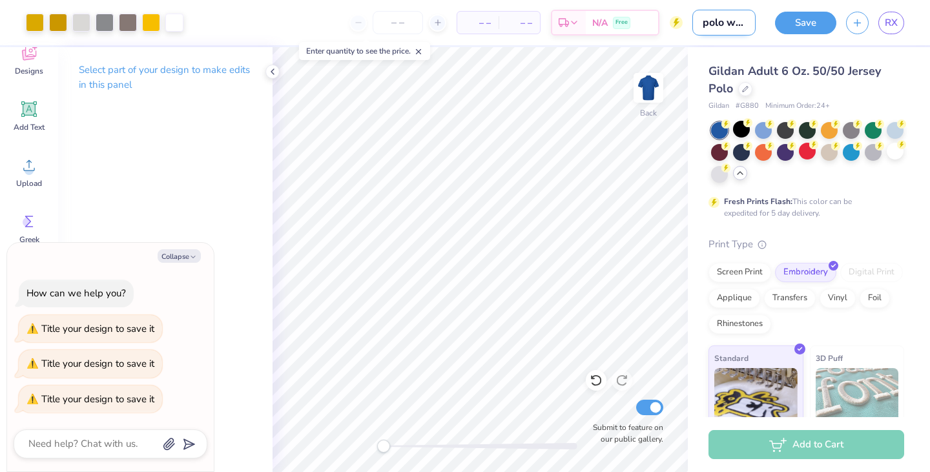
type input "polo w/ wh"
type textarea "x"
type input "polo w/ whi"
type textarea "x"
type input "polo w/ whit"
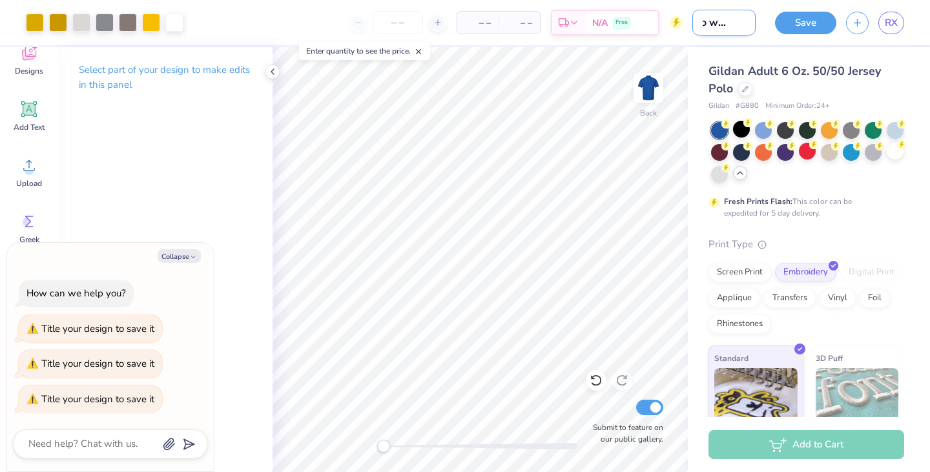
type textarea "x"
type input "polo w/ white"
type textarea "x"
type input "polo w/ white"
type textarea "x"
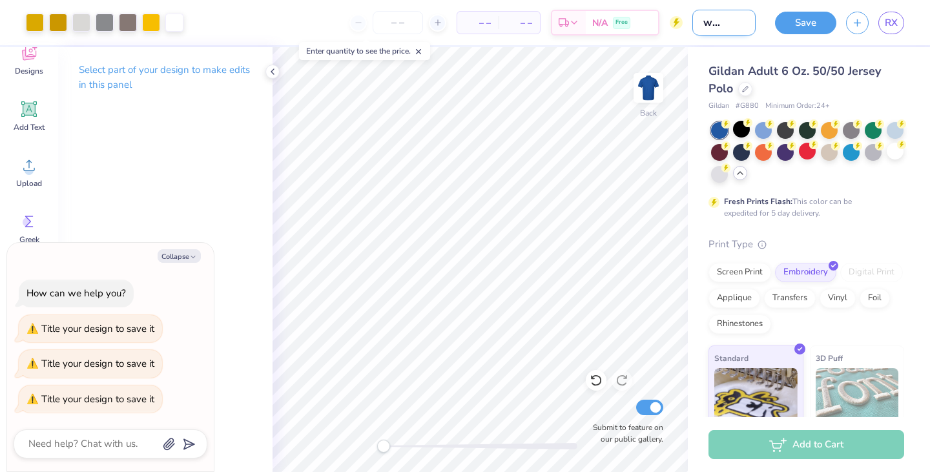
type input "polo w/ white l"
type textarea "x"
type input "polo w/ white lo"
type textarea "x"
type input "polo w/ white log"
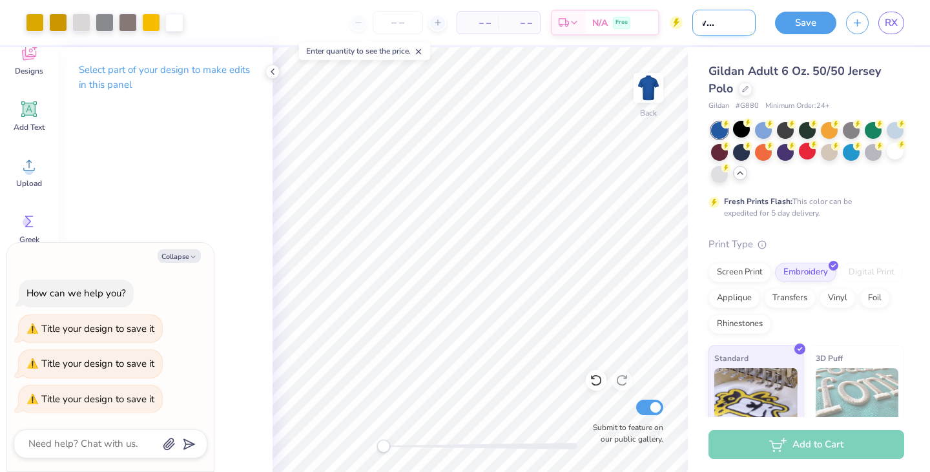
type textarea "x"
type input "polo w/ white logo"
type textarea "x"
type input "polo w/ white logo"
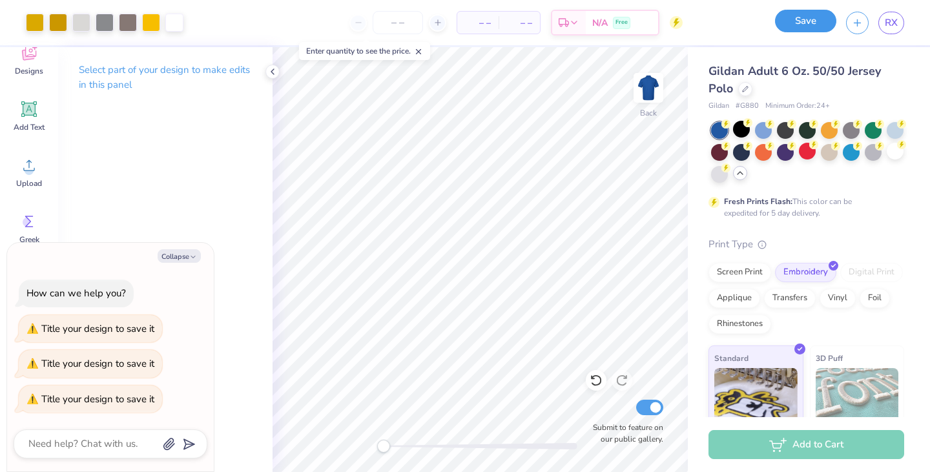
click at [793, 22] on button "Save" at bounding box center [805, 21] width 61 height 23
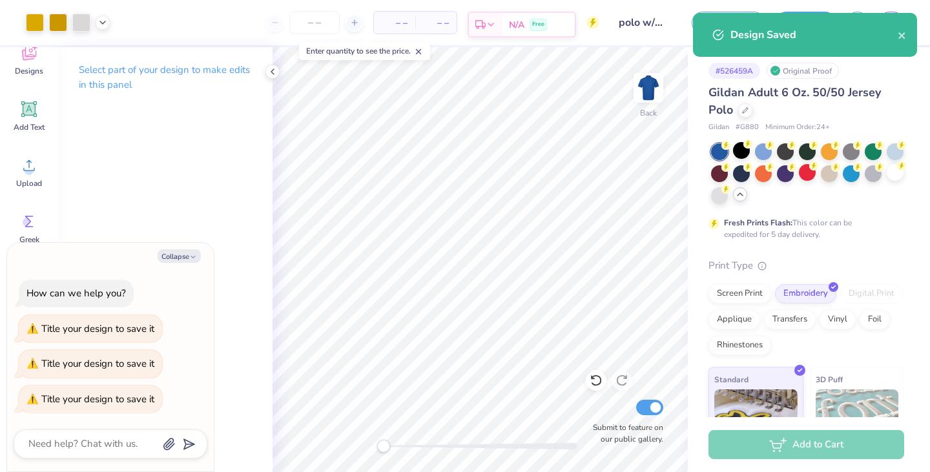
type textarea "x"
